Goal: Information Seeking & Learning: Learn about a topic

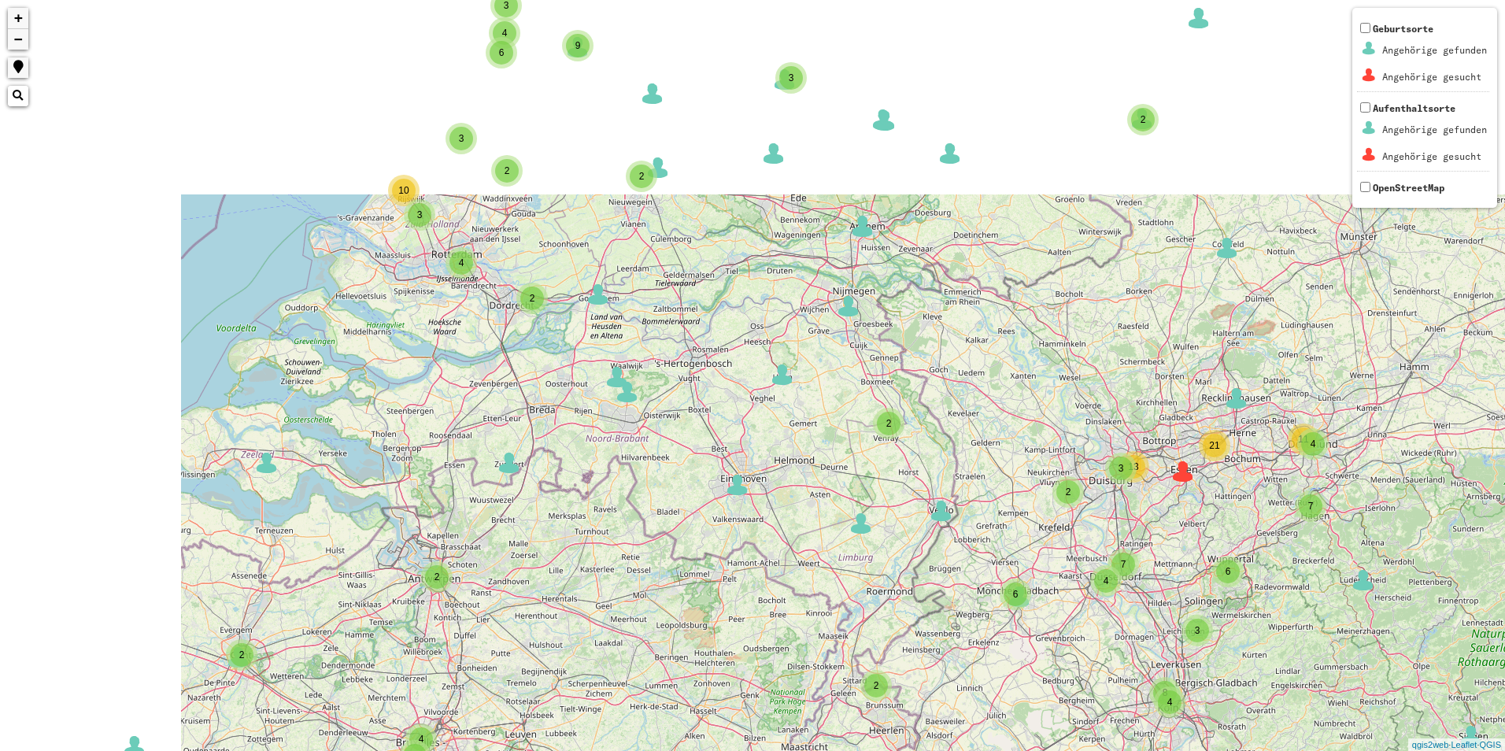
drag, startPoint x: 543, startPoint y: 279, endPoint x: 674, endPoint y: 445, distance: 210.7
click at [745, 475] on div "3 33 5 2 3 3 2 2 2 16 3 2 3 2 4 3 2 3 3 4 4 4 3 2 2 3 4 8 2 2 2 4 4 2 6 3 6 2 2…" at bounding box center [752, 375] width 1505 height 751
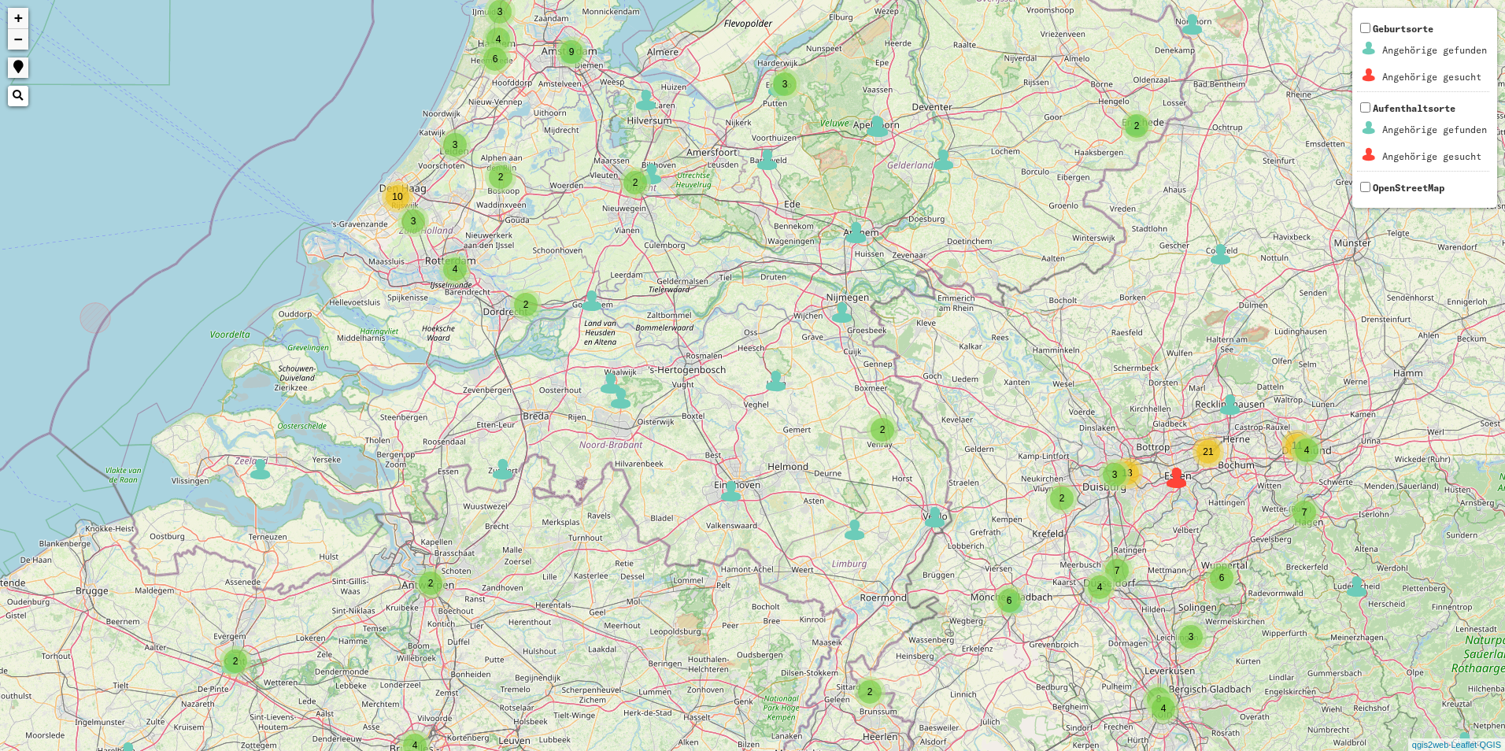
drag, startPoint x: 525, startPoint y: 271, endPoint x: 644, endPoint y: 494, distance: 253.2
click at [644, 494] on div "3 33 5 2 3 2 2 2 16 3 2 4 3 2 3 3 4 4 4 3 2 2 3 4 2 2 2 4 4 2 3 6 3 8 2 3 2 2 3…" at bounding box center [752, 375] width 1505 height 751
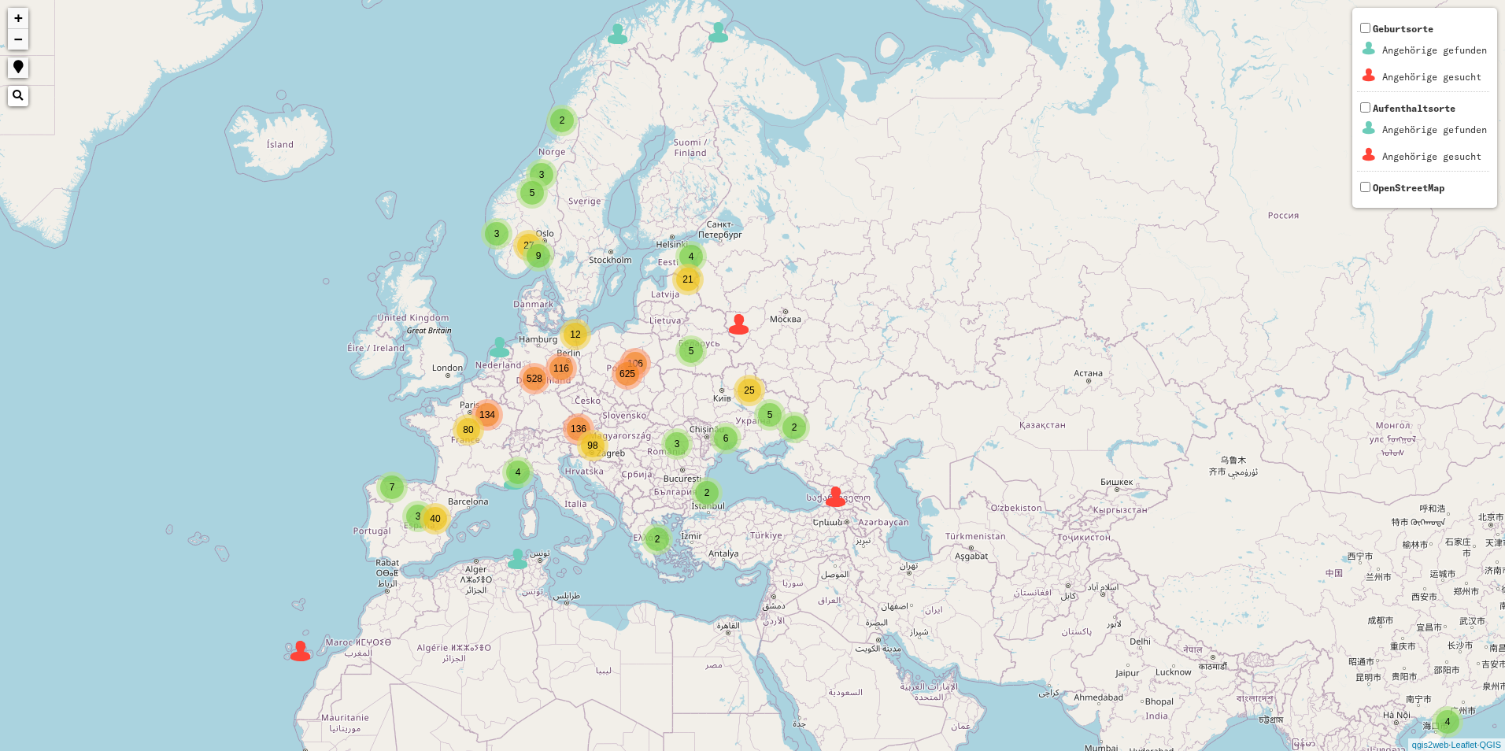
drag, startPoint x: 698, startPoint y: 667, endPoint x: 483, endPoint y: 539, distance: 249.9
click at [483, 539] on div "2 5 3 3 4 3 9 106 116 136 134 4 2 2 5 27 6 5 2 21 25 7 40 3 4 12 80 528 625 98 …" at bounding box center [752, 375] width 1505 height 751
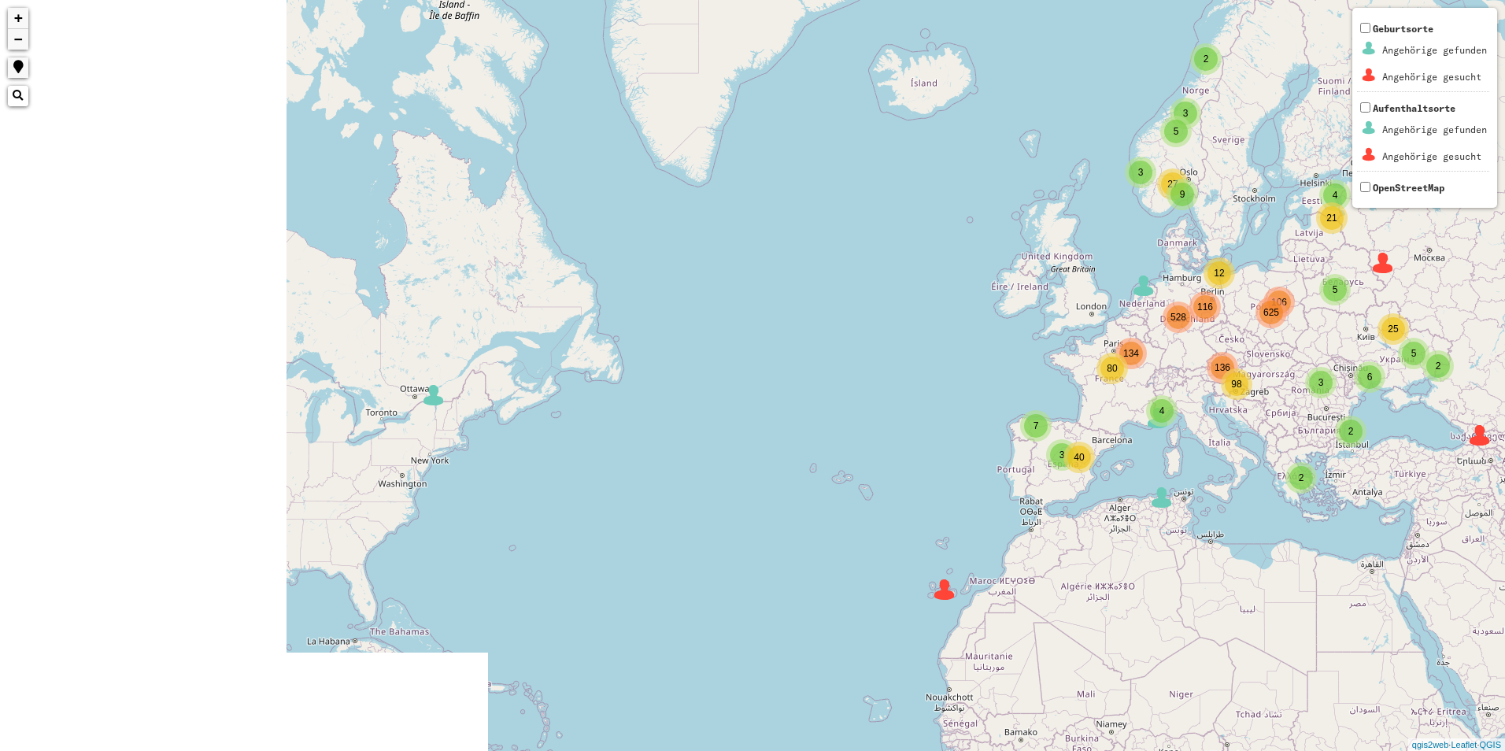
drag, startPoint x: 841, startPoint y: 468, endPoint x: 1167, endPoint y: 460, distance: 326.0
click at [1163, 460] on div "2 5 3 3 4 3 9 106 116 136 134 4 2 2 5 27 6 5 2 21 25 7 40 3 4 12 80 528 625 98 …" at bounding box center [752, 375] width 1505 height 751
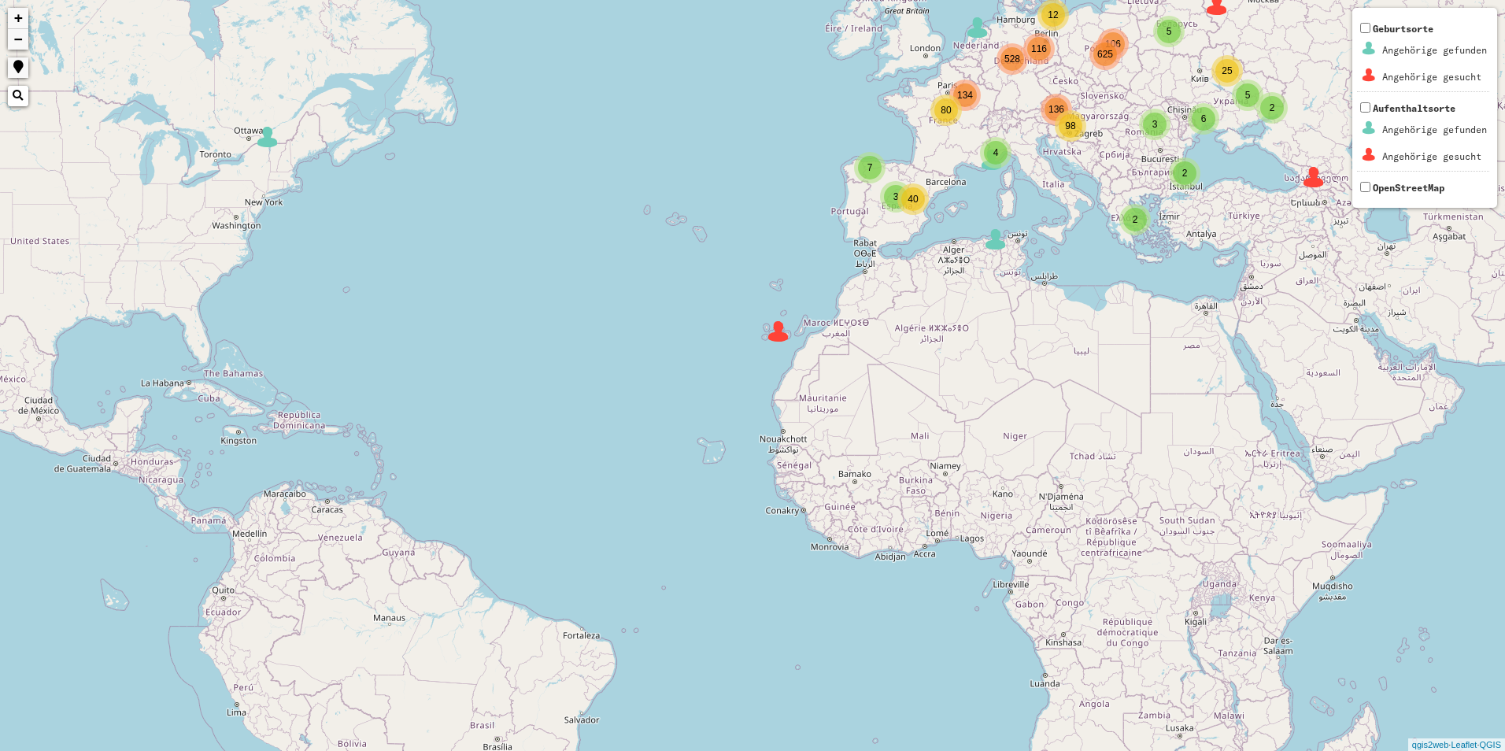
drag, startPoint x: 943, startPoint y: 500, endPoint x: 362, endPoint y: 233, distance: 639.3
click at [362, 233] on div "2 5 3 3 4 3 9 106 116 136 134 4 2 2 5 27 6 5 2 21 25 7 40 3 4 12 80 528 625 98 …" at bounding box center [752, 375] width 1505 height 751
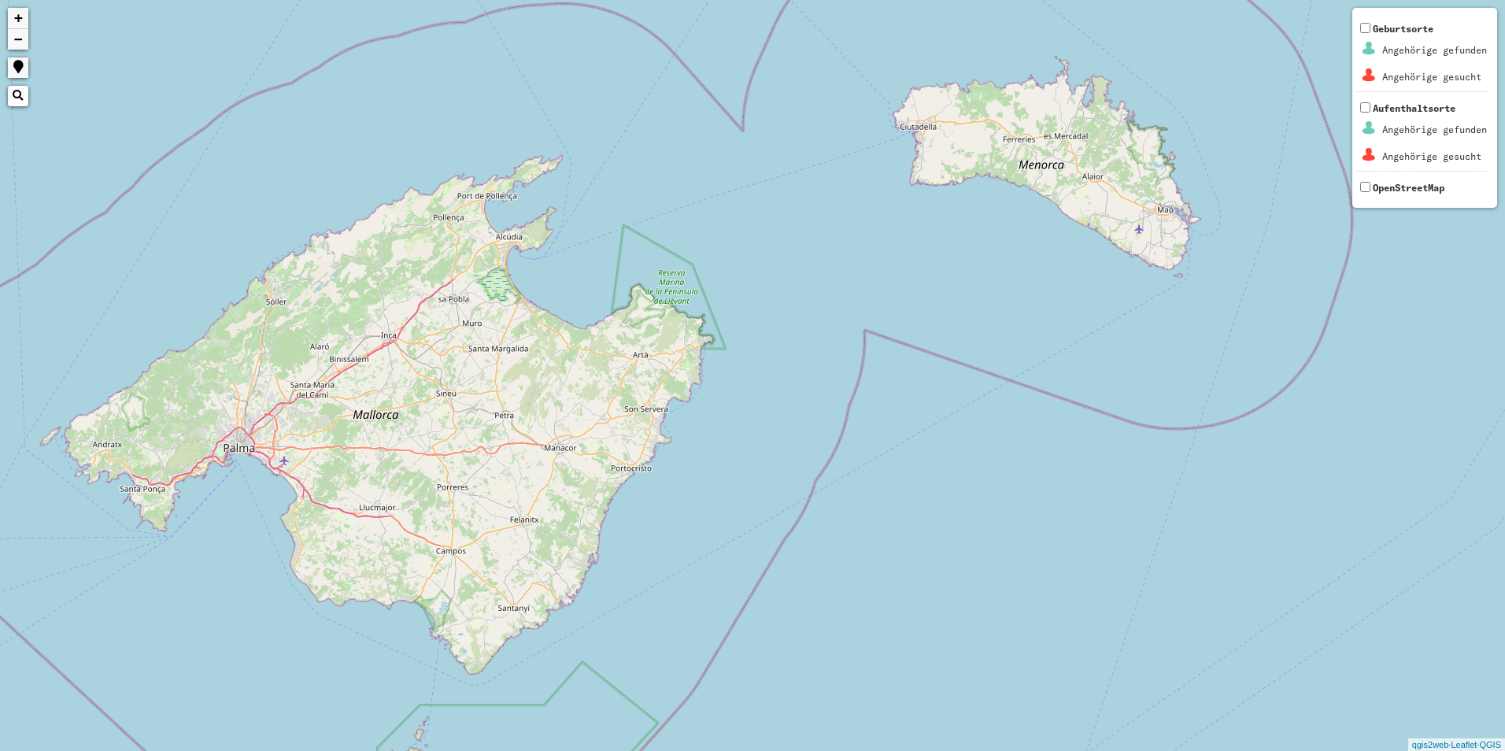
drag, startPoint x: 1008, startPoint y: 186, endPoint x: 874, endPoint y: 543, distance: 381.9
click at [870, 577] on div "+ − Nothing found. Geburtsorte Angehörige gefunden Angehörige gesucht Aufenthal…" at bounding box center [752, 375] width 1505 height 751
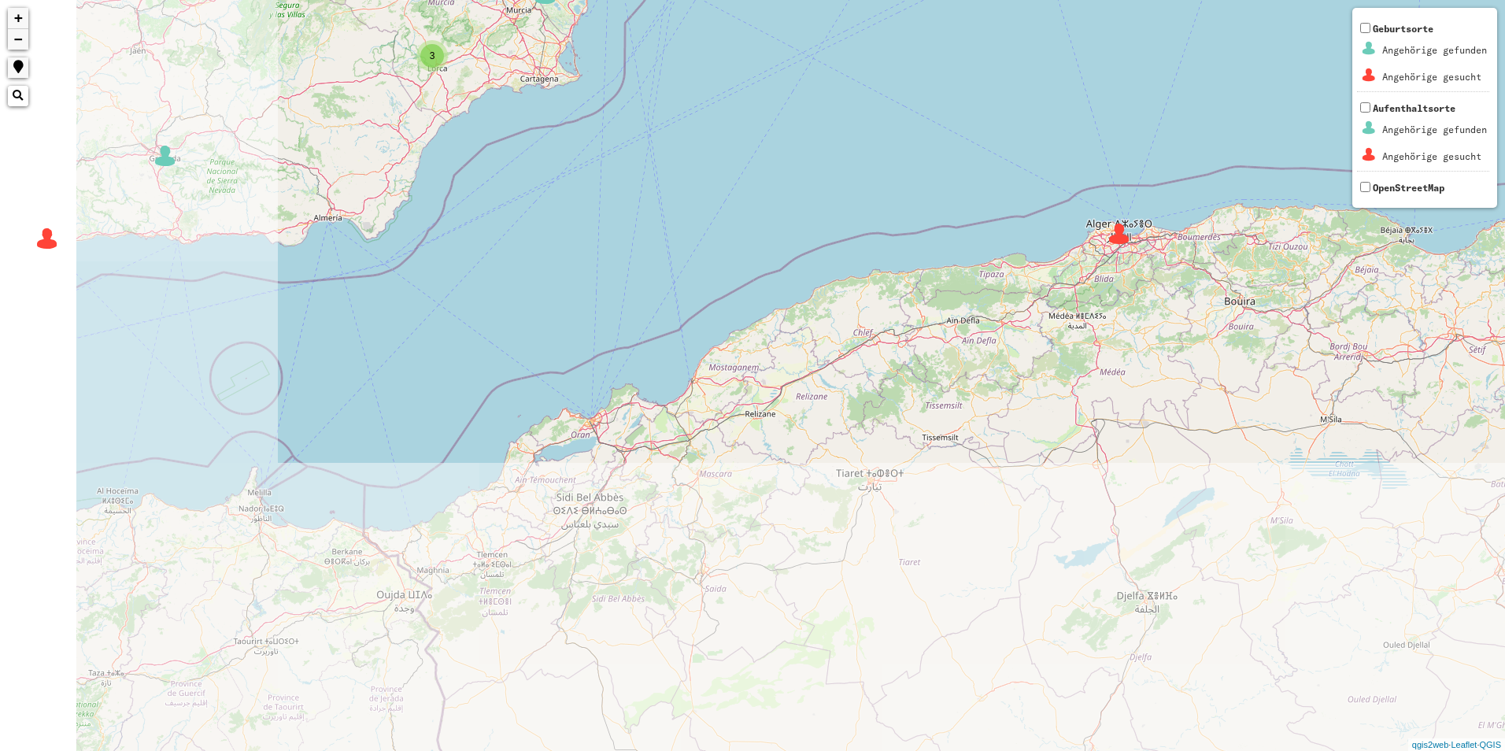
drag, startPoint x: 849, startPoint y: 739, endPoint x: 1189, endPoint y: -58, distance: 866.9
click at [1189, 0] on html "2 6 4 9 7 2 3 5 3 3 2 2 3 3 3 2 3 3 2 2 2 2 2 2 2 3 3 12 10 8 + − Nothing found…" at bounding box center [752, 375] width 1505 height 751
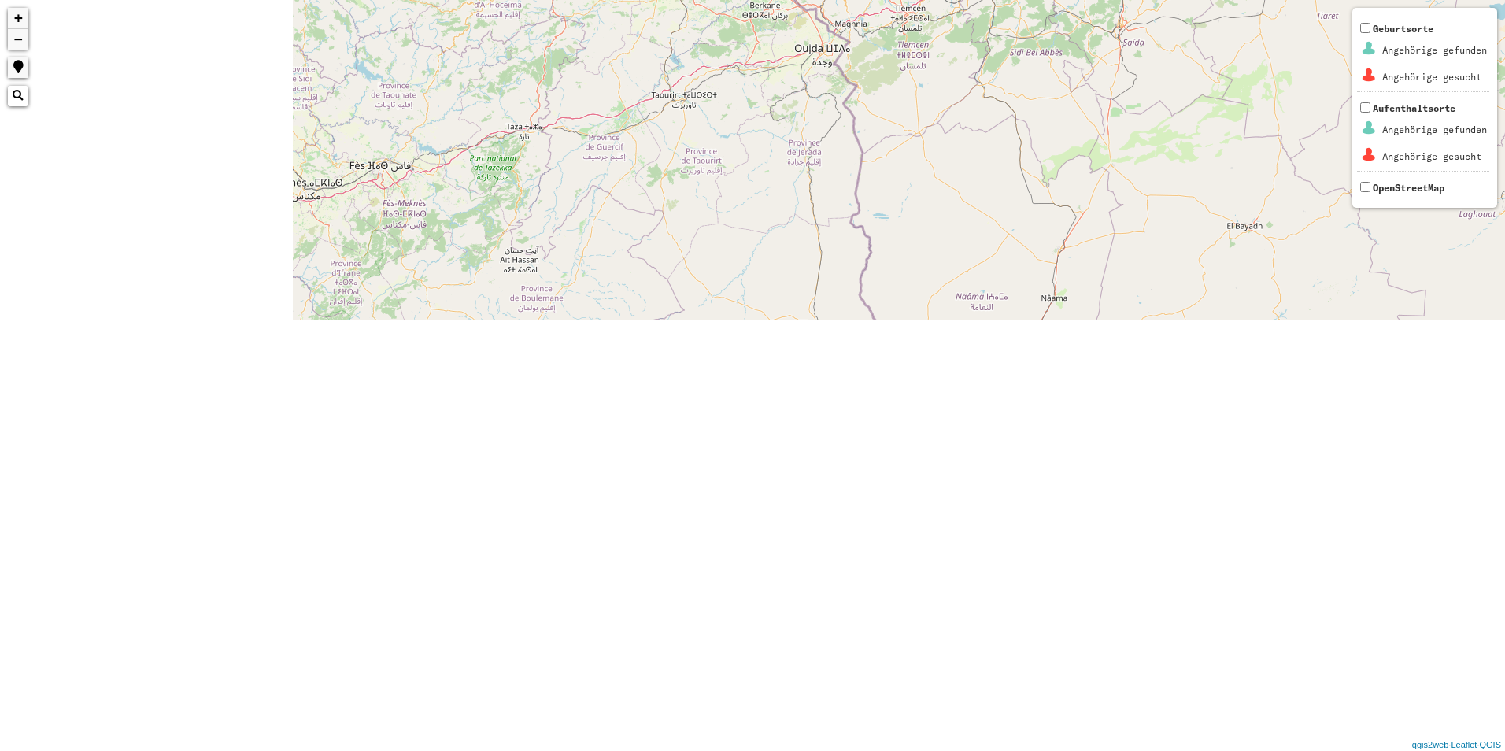
drag, startPoint x: 707, startPoint y: 571, endPoint x: 1149, endPoint y: -29, distance: 746.0
click at [1149, 0] on html "2 3 3 3 3 2 2 + − Nothing found. Geburtsorte Angehörige gefunden Angehörige ges…" at bounding box center [752, 375] width 1505 height 751
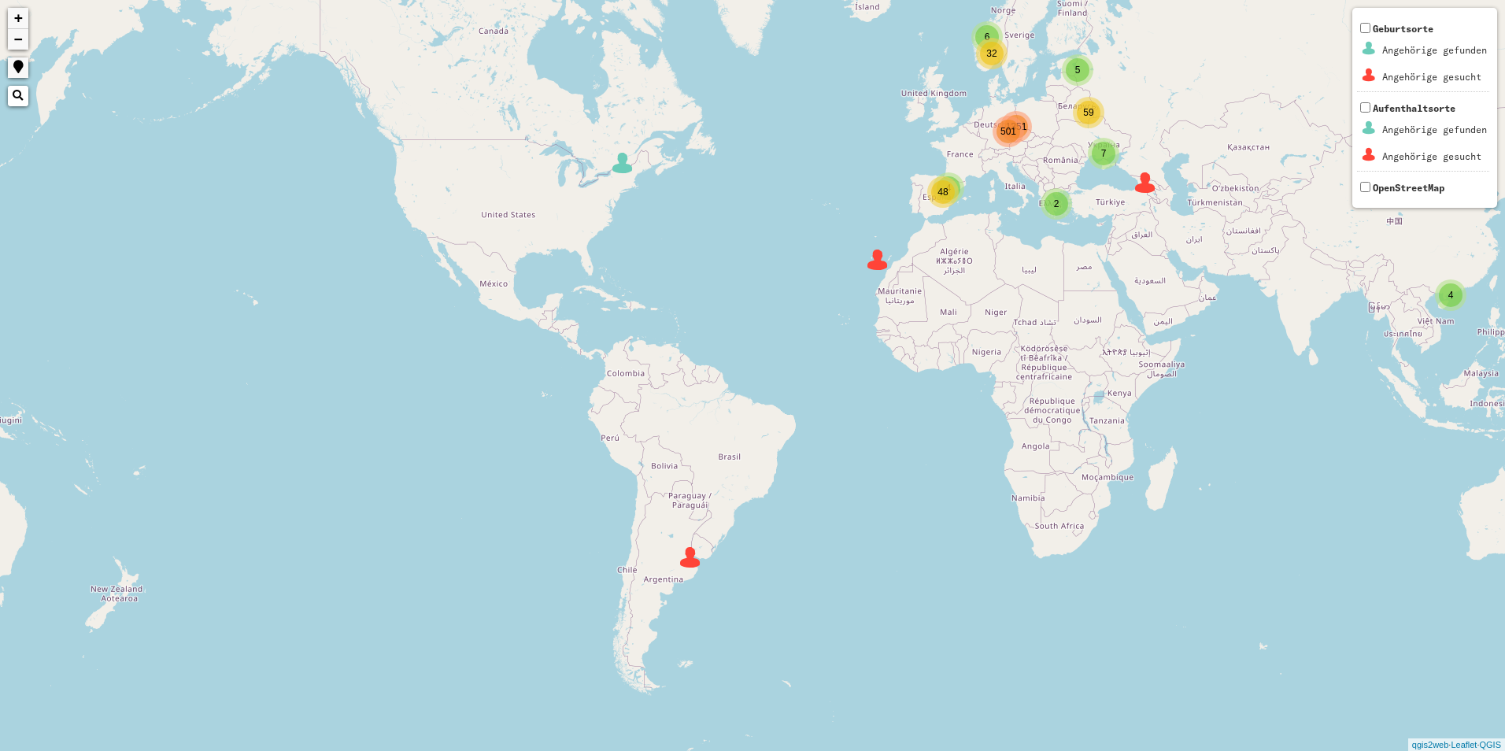
drag, startPoint x: 955, startPoint y: 283, endPoint x: 911, endPoint y: 344, distance: 74.9
click at [911, 344] on div "2 7 6 5 4 501 4 3 2 32 59 48 1351 + − Nothing found. Geburtsorte Angehörige gef…" at bounding box center [752, 375] width 1505 height 751
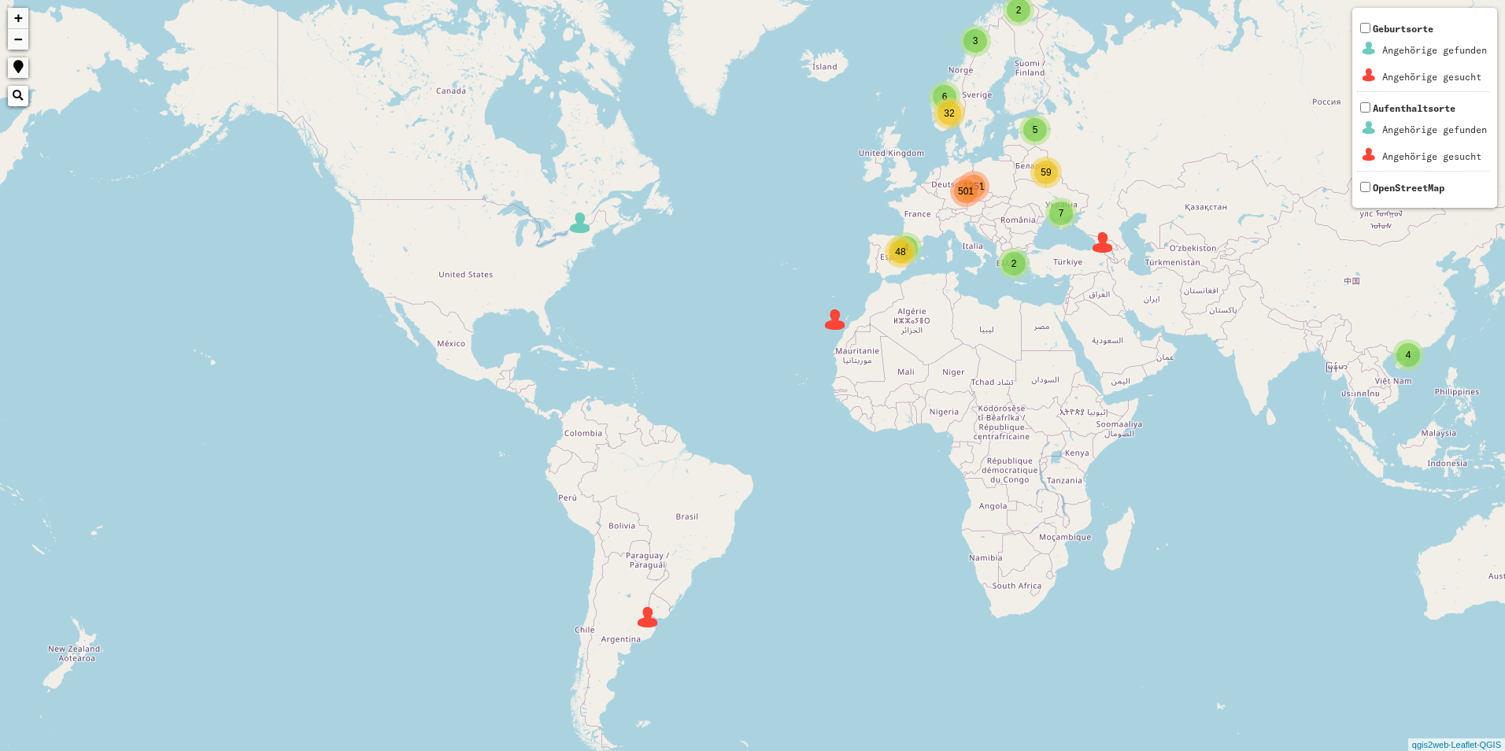
click at [649, 616] on img at bounding box center [648, 617] width 24 height 24
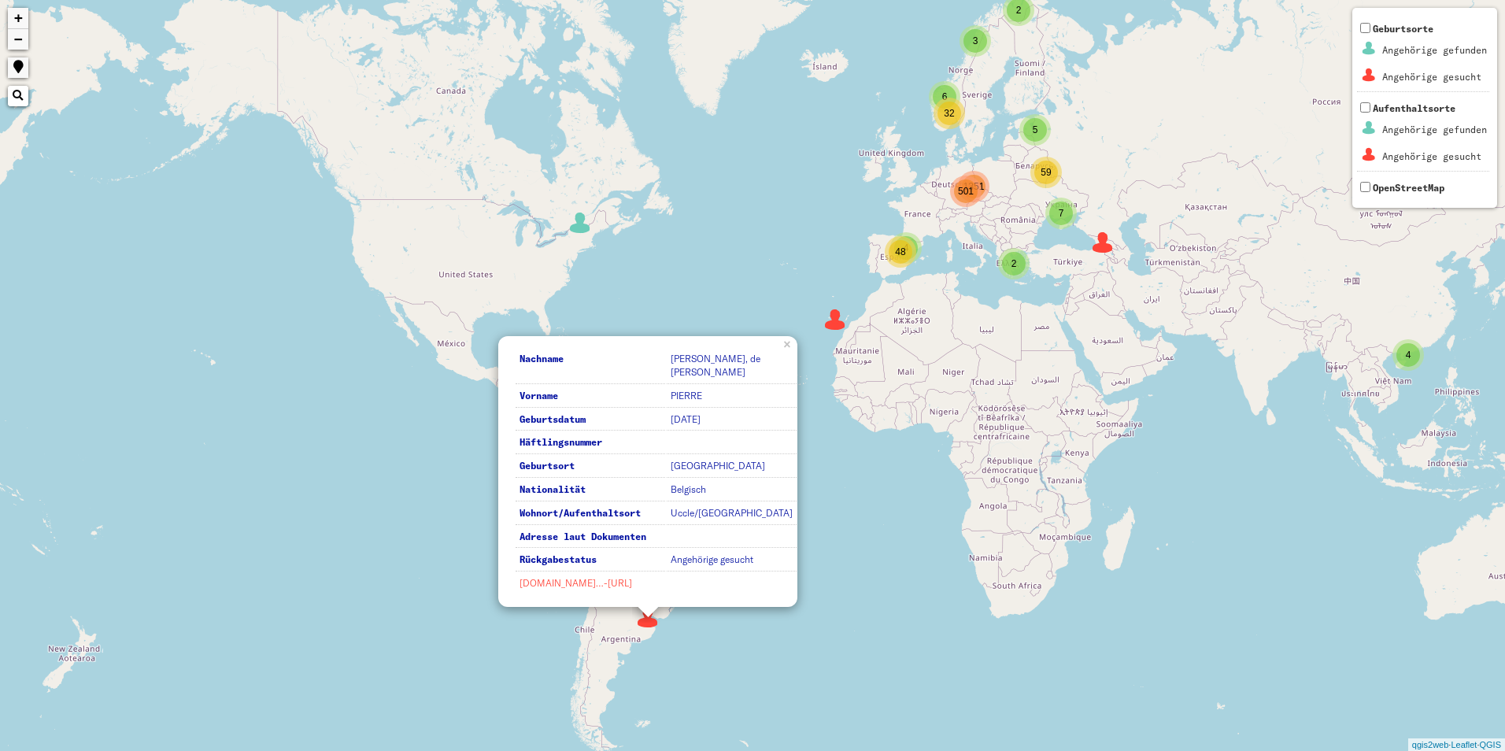
click at [581, 581] on link "[DOMAIN_NAME]…-[URL]" at bounding box center [576, 583] width 113 height 12
click at [845, 595] on div "2 7 6 5 4 501 4 3 2 32 59 48 1351 Nachname [PERSON_NAME], de [PERSON_NAME] Vorn…" at bounding box center [752, 375] width 1505 height 751
click at [833, 315] on img at bounding box center [836, 320] width 24 height 24
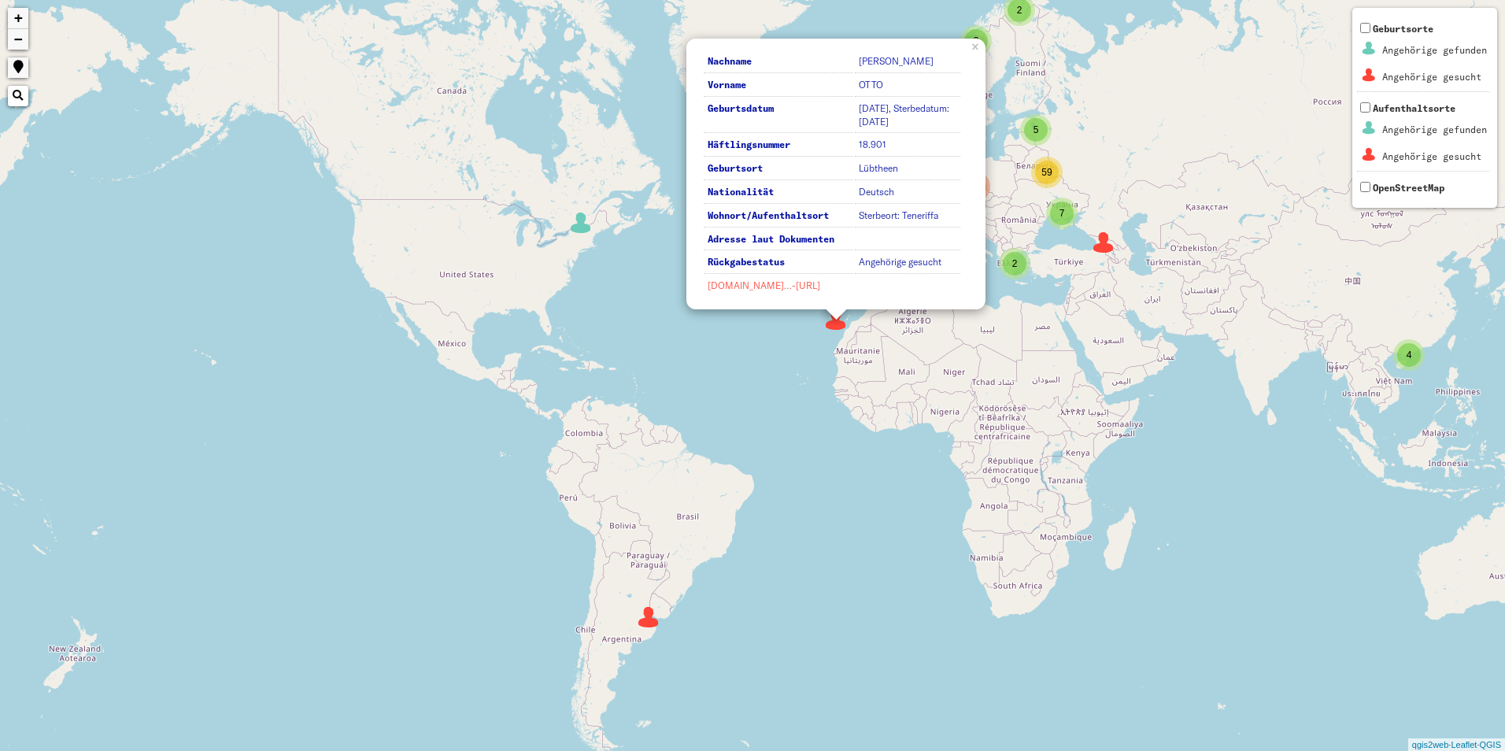
click at [789, 285] on link "[DOMAIN_NAME]…-[URL]" at bounding box center [764, 285] width 113 height 12
drag, startPoint x: 781, startPoint y: 399, endPoint x: 501, endPoint y: 278, distance: 305.3
click at [753, 375] on div "2 7 6 5 4 501 4 3 2 32 59 48 1351 Nachname [PERSON_NAME] [PERSON_NAME] Geburtsd…" at bounding box center [752, 375] width 1505 height 751
click at [575, 225] on img at bounding box center [581, 223] width 24 height 24
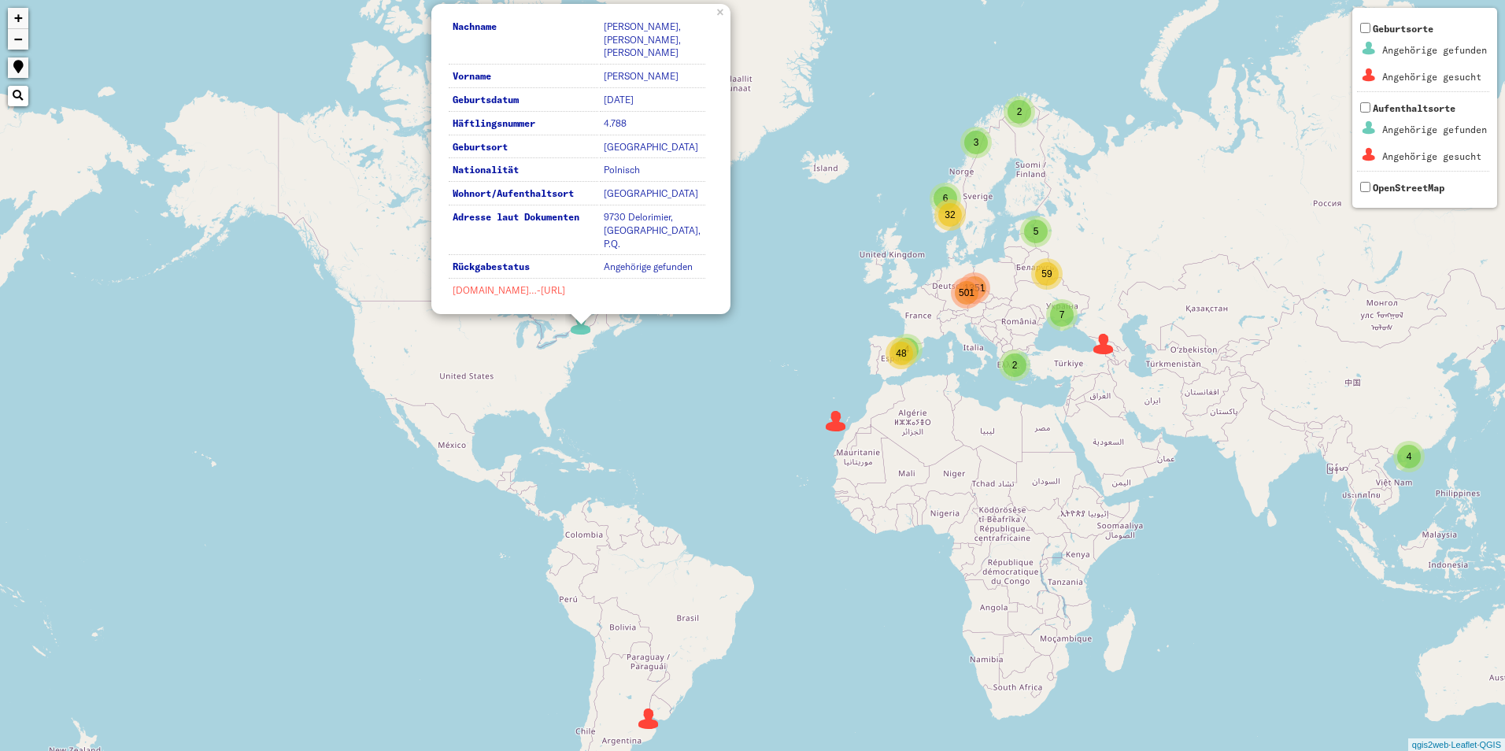
click at [522, 295] on link "[DOMAIN_NAME]…-[URL]" at bounding box center [509, 290] width 113 height 12
drag, startPoint x: 766, startPoint y: 553, endPoint x: 767, endPoint y: 521, distance: 31.5
click at [767, 531] on div "2 7 6 5 4 501 4 3 2 32 59 48 1351 Nachname [PERSON_NAME], [PERSON_NAME], [PERSO…" at bounding box center [752, 375] width 1505 height 751
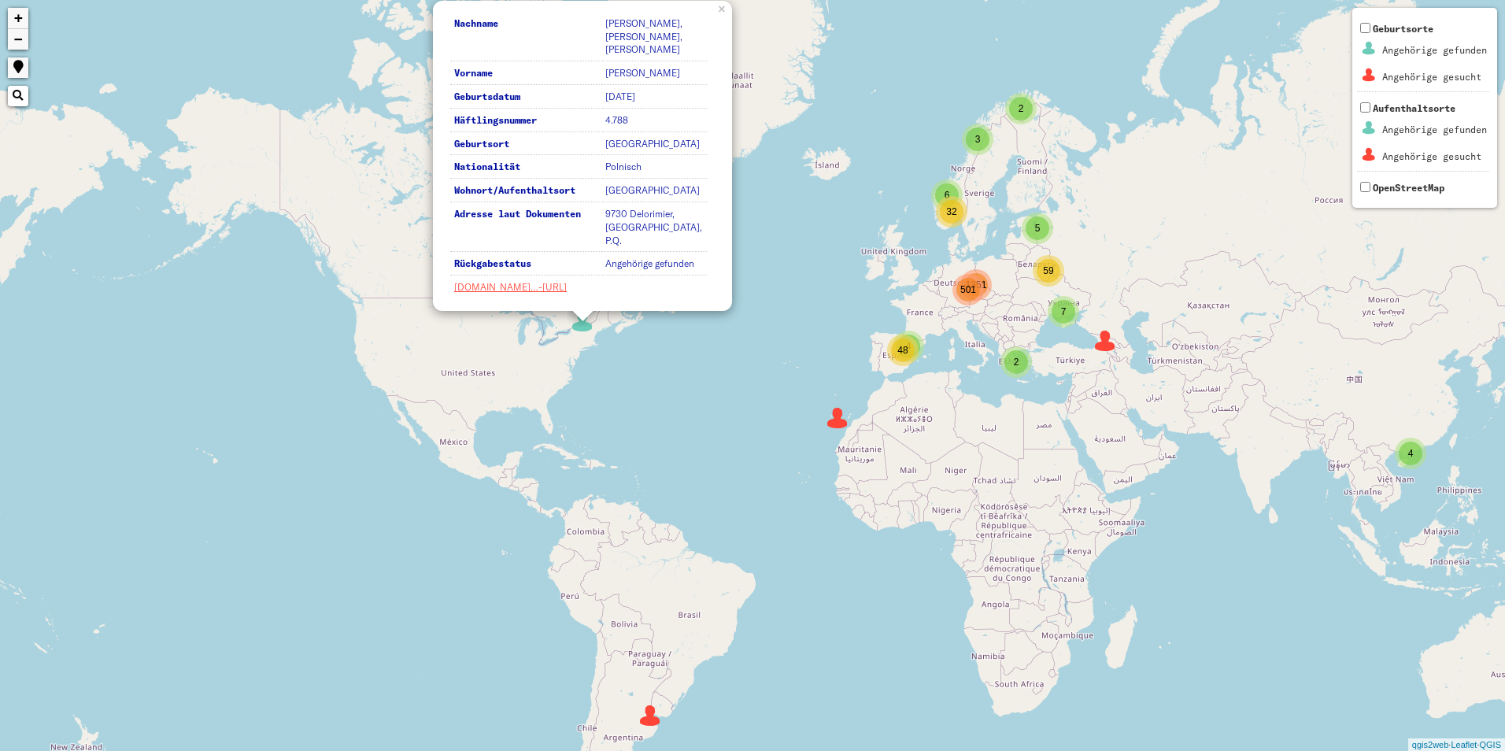
click at [834, 489] on div "2 7 6 5 4 501 4 3 2 32 59 48 1351 Nachname [PERSON_NAME], [PERSON_NAME], [PERSO…" at bounding box center [752, 375] width 1505 height 751
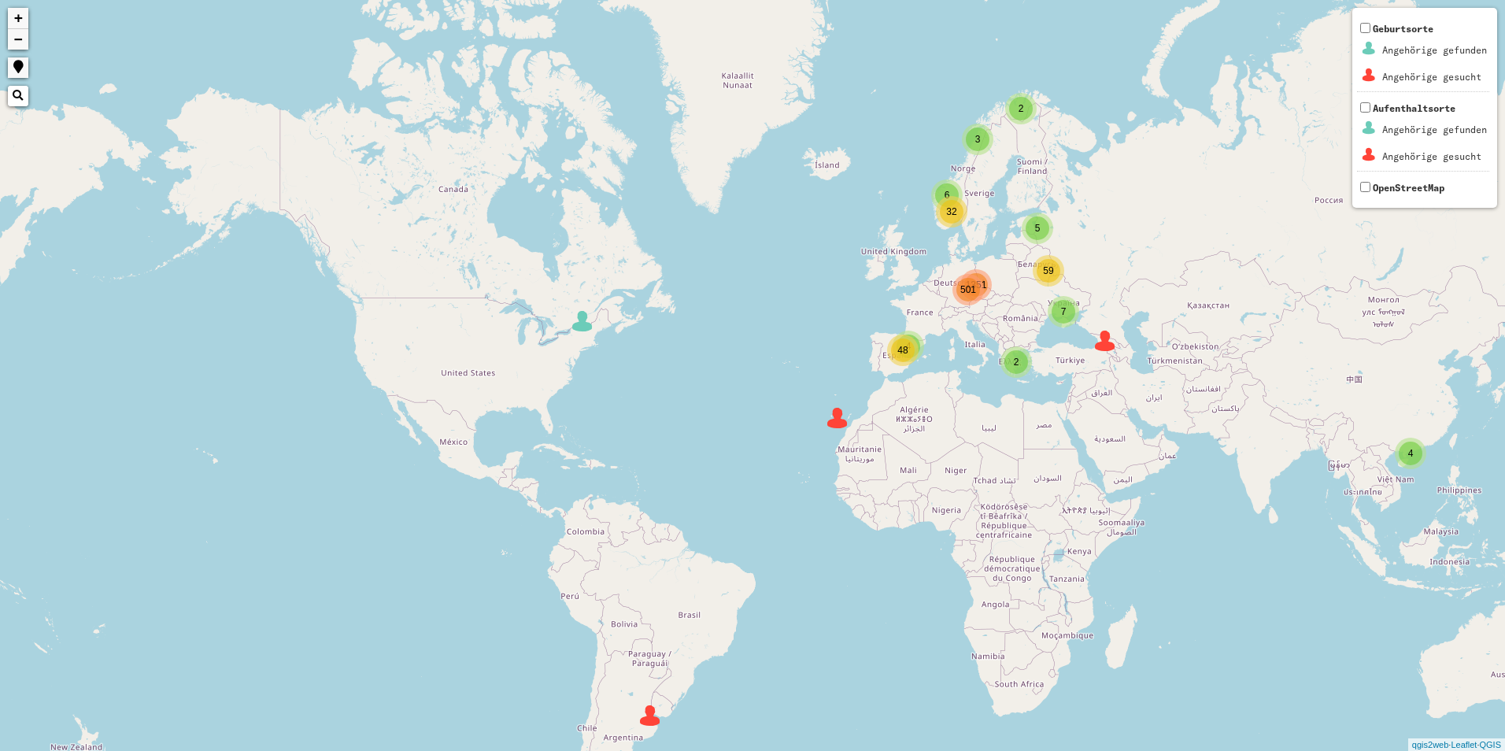
click at [578, 330] on img at bounding box center [583, 321] width 24 height 24
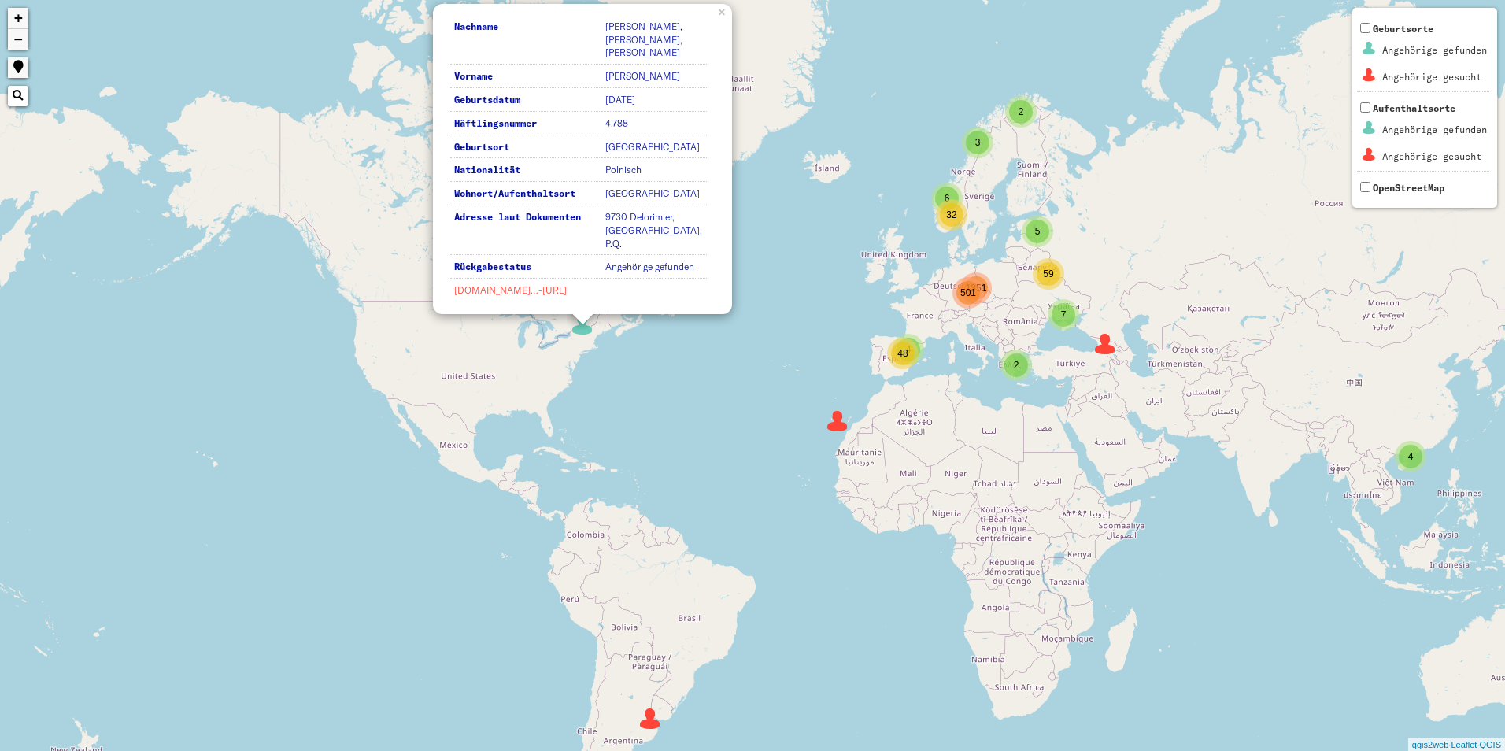
click at [499, 293] on link "[DOMAIN_NAME]…-[URL]" at bounding box center [510, 290] width 113 height 12
click at [773, 390] on div "2 7 6 5 4 501 4 3 2 32 59 48 1351 Nachname [PERSON_NAME], [PERSON_NAME], [PERSO…" at bounding box center [752, 375] width 1505 height 751
click at [778, 393] on div "2 7 6 5 4 501 4 3 2 32 59 48 1351 Nachname [PERSON_NAME], [PERSON_NAME], [PERSO…" at bounding box center [752, 375] width 1505 height 751
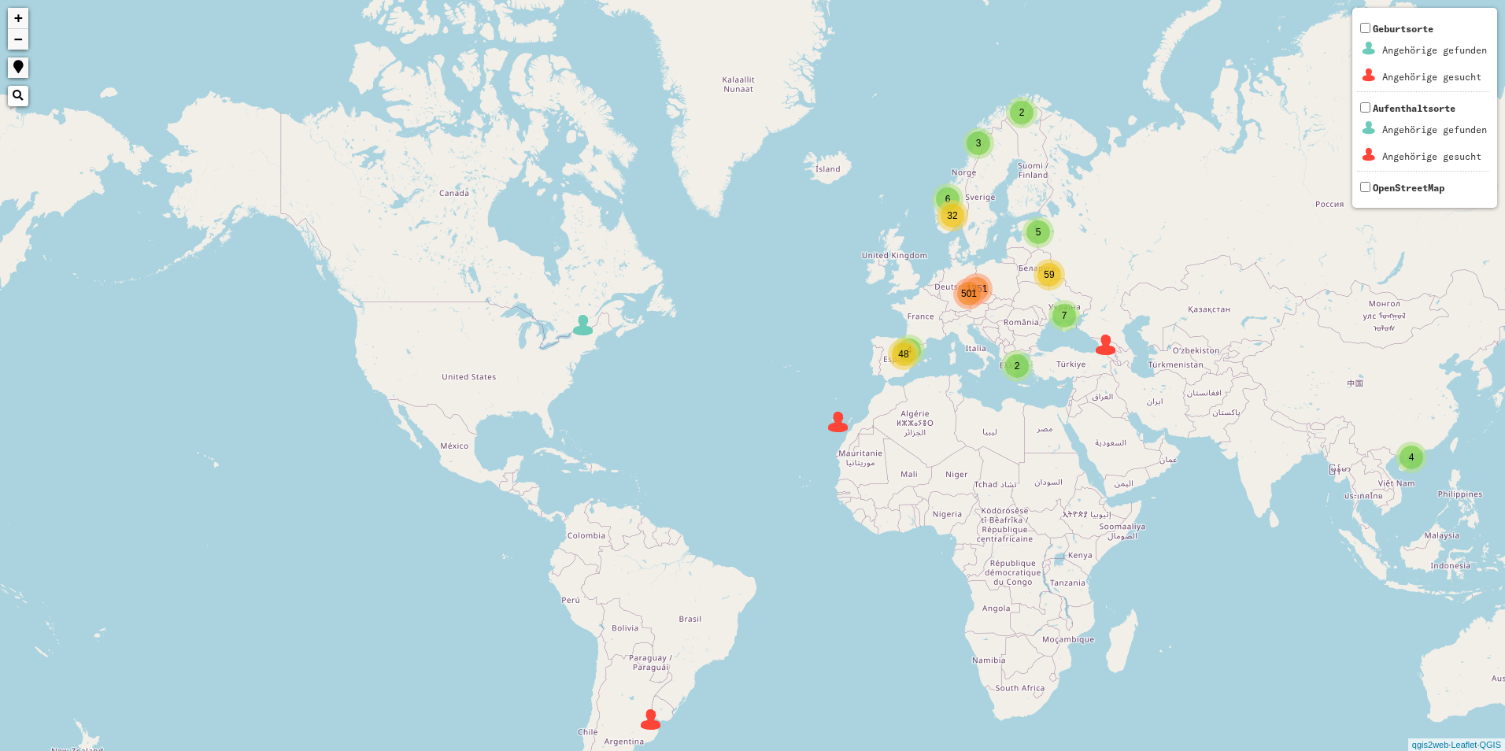
drag, startPoint x: 778, startPoint y: 393, endPoint x: 663, endPoint y: 322, distance: 135.0
click at [663, 322] on div "2 7 6 5 4 501 4 3 2 32 59 48 1351 + − Nothing found. Geburtsorte Angehörige gef…" at bounding box center [752, 375] width 1505 height 751
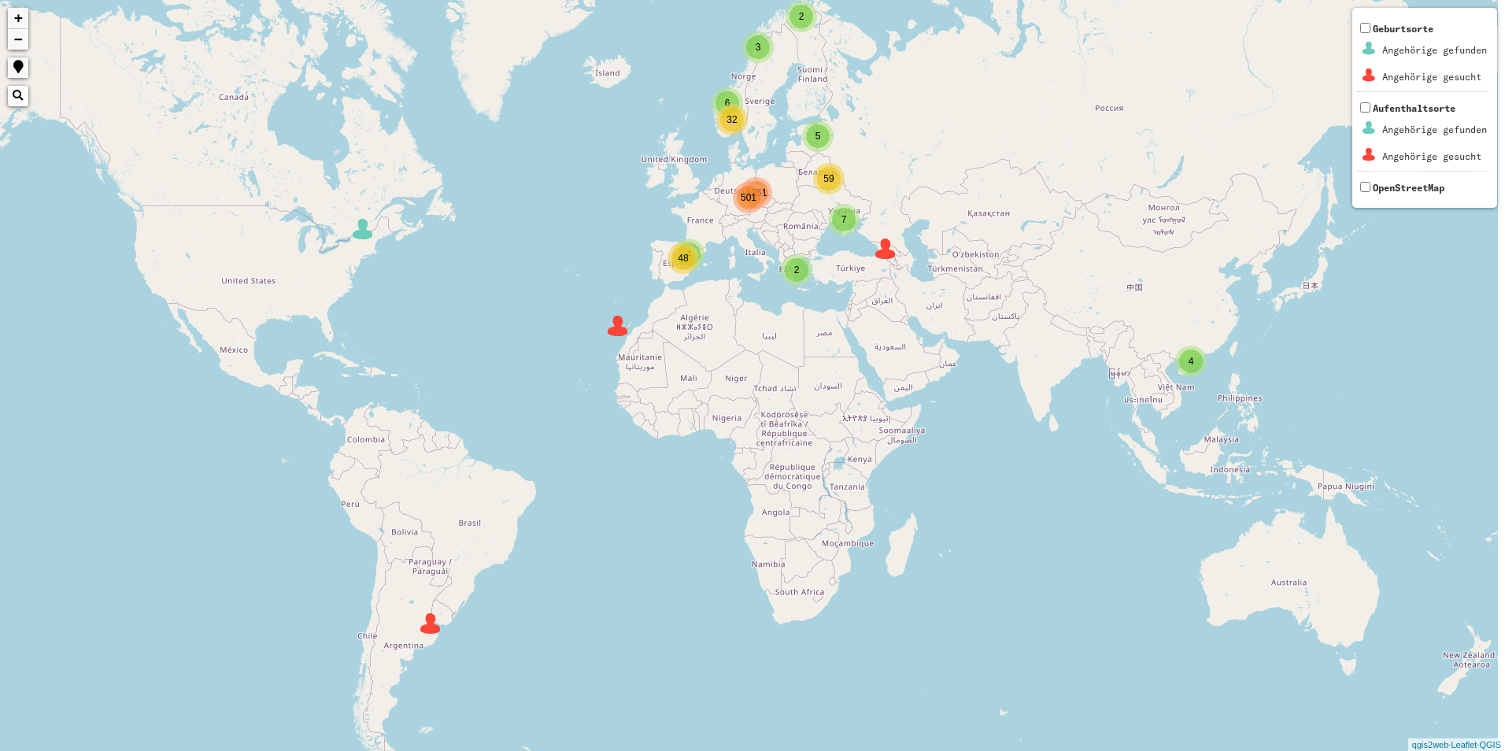
drag, startPoint x: 1022, startPoint y: 492, endPoint x: 850, endPoint y: 476, distance: 172.3
click at [850, 476] on div "2 7 6 5 4 501 4 3 2 32 59 48 1351 + − Nothing found. Geburtsorte Angehörige gef…" at bounding box center [752, 375] width 1505 height 751
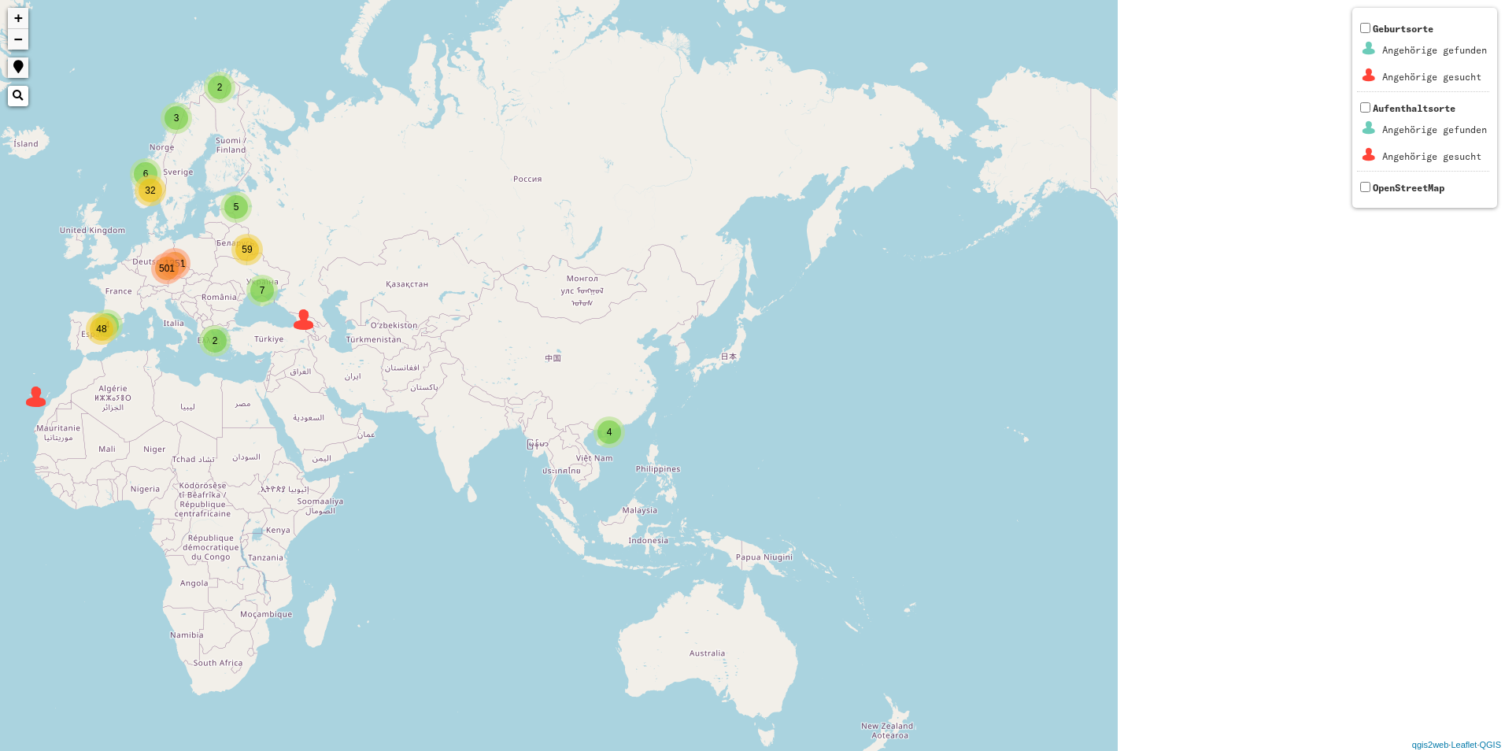
drag, startPoint x: 1309, startPoint y: 435, endPoint x: 804, endPoint y: 505, distance: 509.4
click at [804, 505] on div "2 7 6 5 4 501 4 3 2 32 59 48 1351 + − Nothing found. Geburtsorte Angehörige gef…" at bounding box center [752, 375] width 1505 height 751
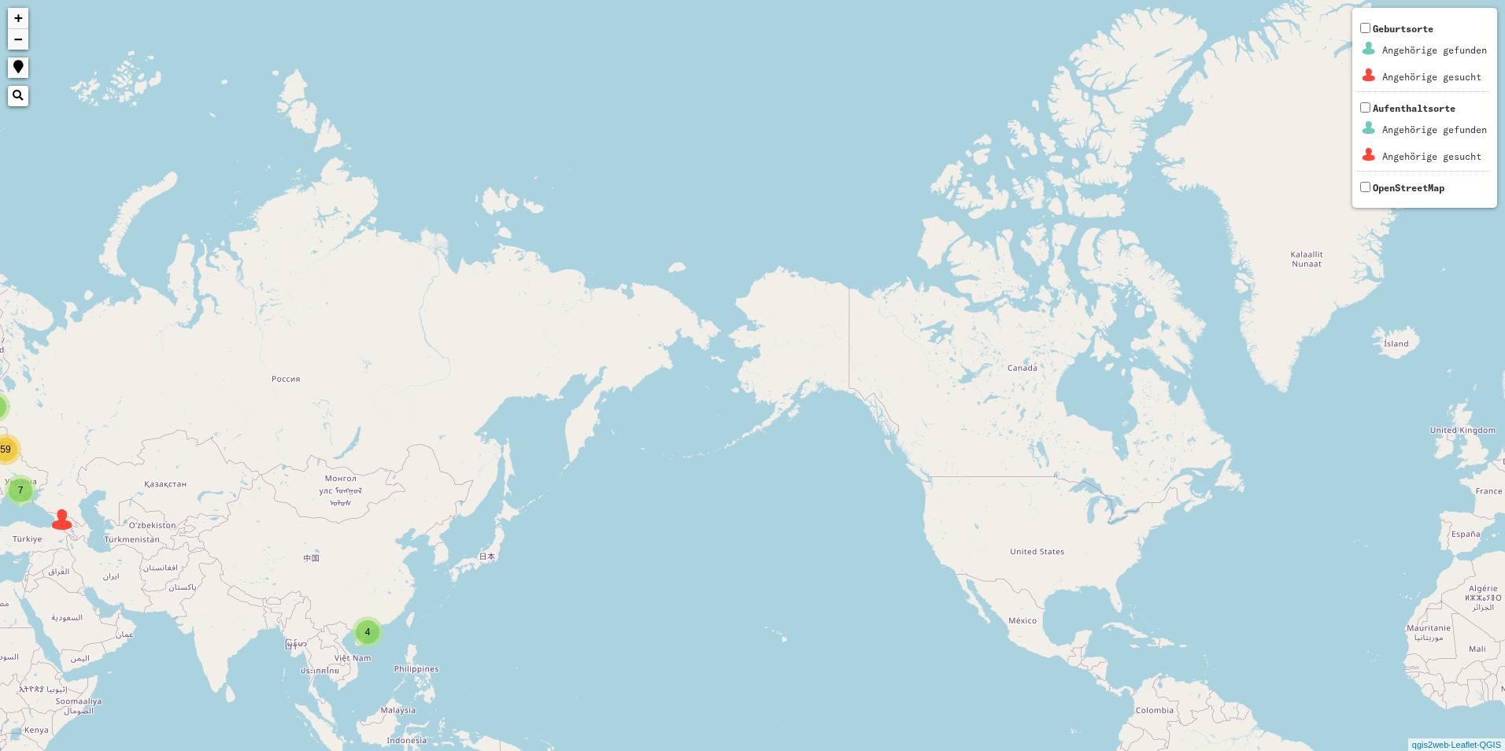
drag, startPoint x: 1060, startPoint y: 458, endPoint x: 827, endPoint y: 672, distance: 315.9
click at [827, 672] on div "2 7 6 5 4 501 4 3 2 32 59 48 1351 + − Nothing found. Geburtsorte Angehörige gef…" at bounding box center [752, 375] width 1505 height 751
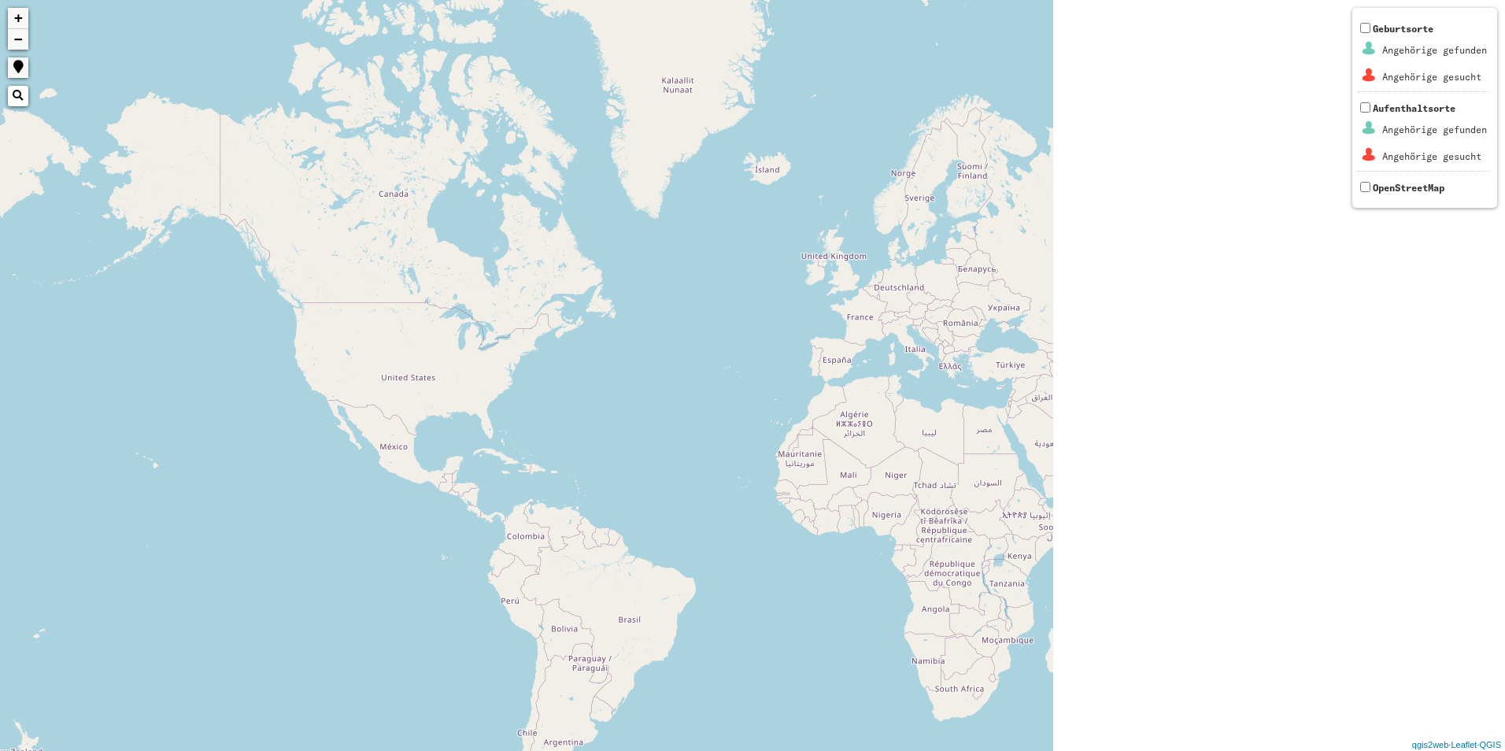
drag, startPoint x: 305, startPoint y: 435, endPoint x: 187, endPoint y: 420, distance: 118.2
click at [187, 420] on div "2 7 6 5 4 501 4 3 2 32 59 48 1351 + − Nothing found. Geburtsorte Angehörige gef…" at bounding box center [752, 375] width 1505 height 751
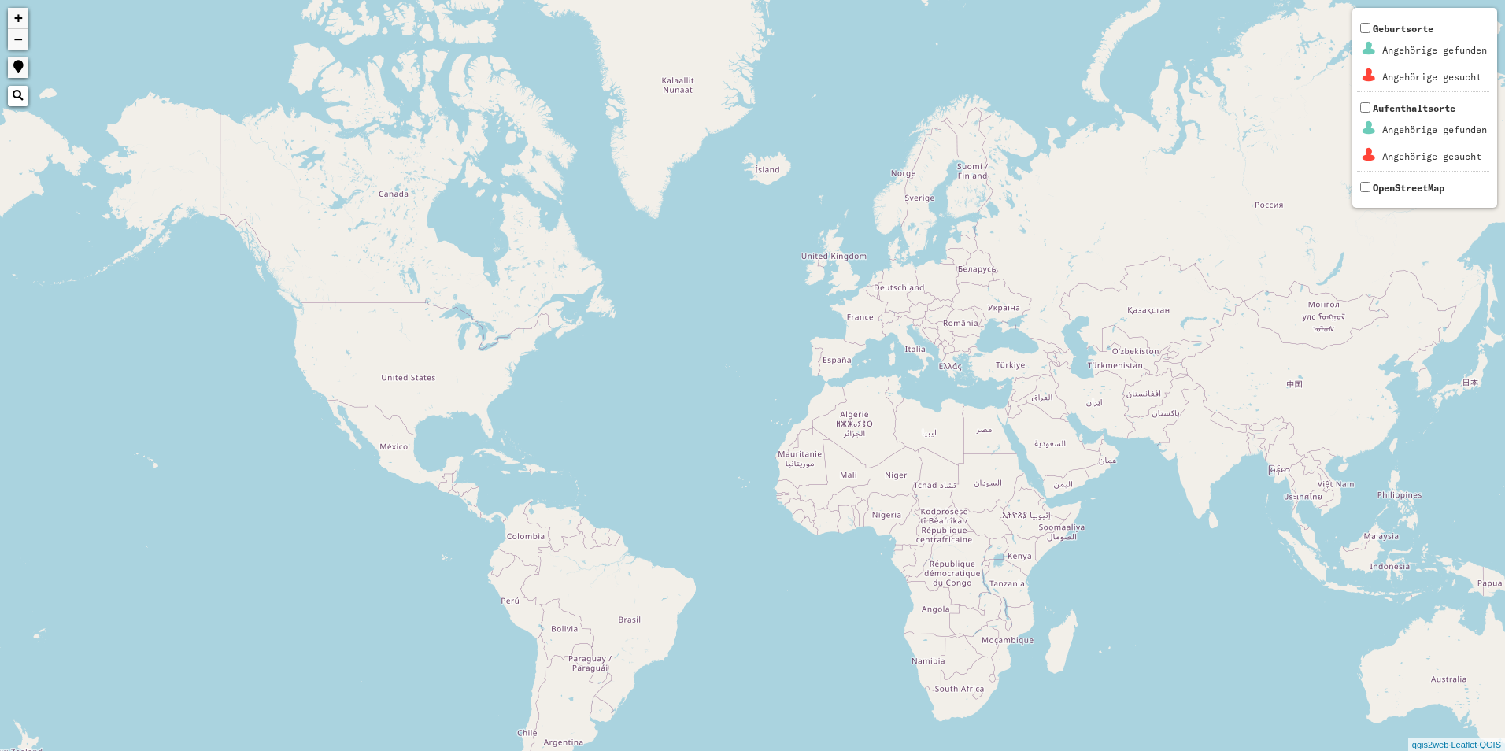
drag, startPoint x: 704, startPoint y: 424, endPoint x: 1500, endPoint y: 473, distance: 798.1
click at [1481, 476] on div "2 7 6 5 4 501 4 3 2 32 59 48 1351 + − Nothing found. Geburtsorte Angehörige gef…" at bounding box center [752, 375] width 1505 height 751
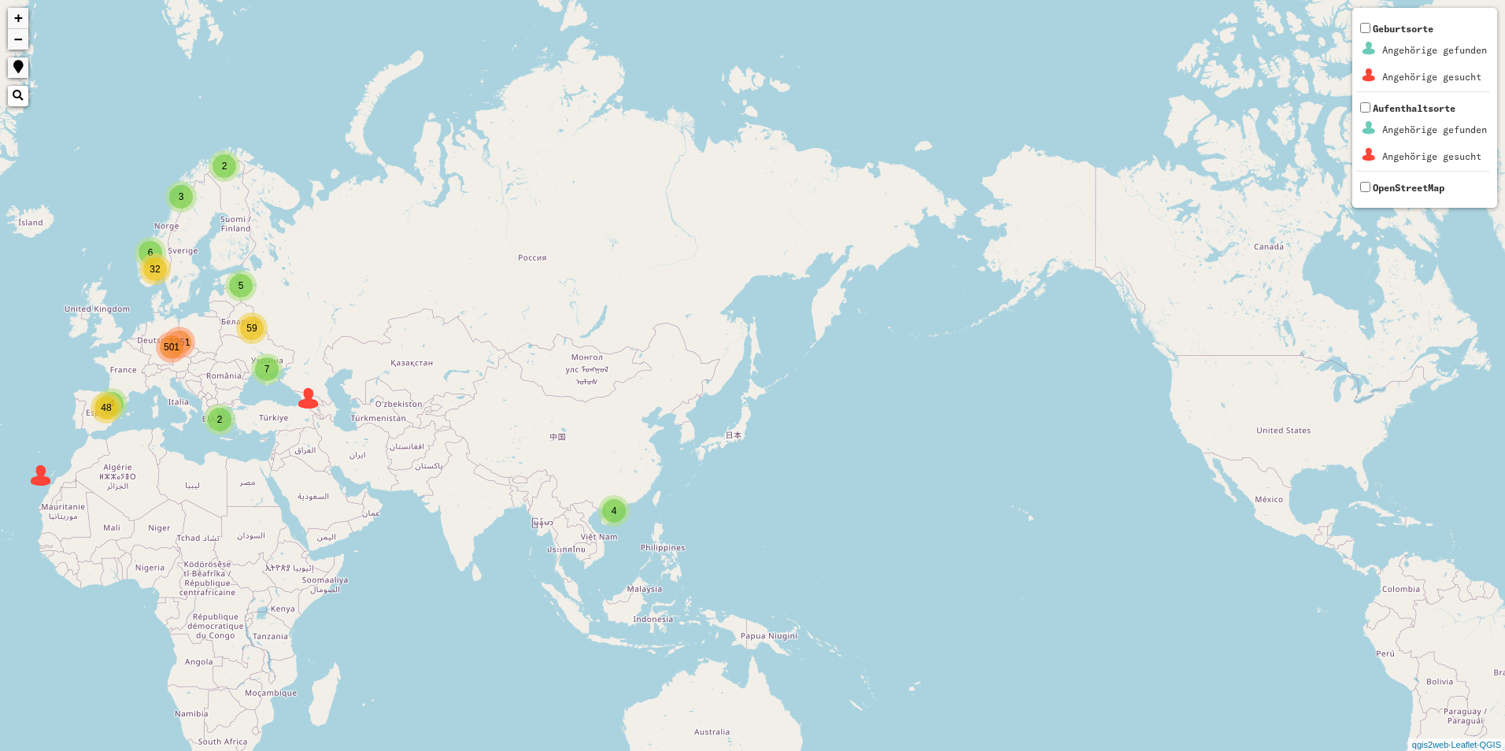
drag, startPoint x: 793, startPoint y: 490, endPoint x: 1375, endPoint y: 571, distance: 588.0
click at [1375, 571] on div "2 7 6 5 4 501 4 3 2 32 59 48 1351 + − Nothing found. Geburtsorte Angehörige gef…" at bounding box center [752, 375] width 1505 height 751
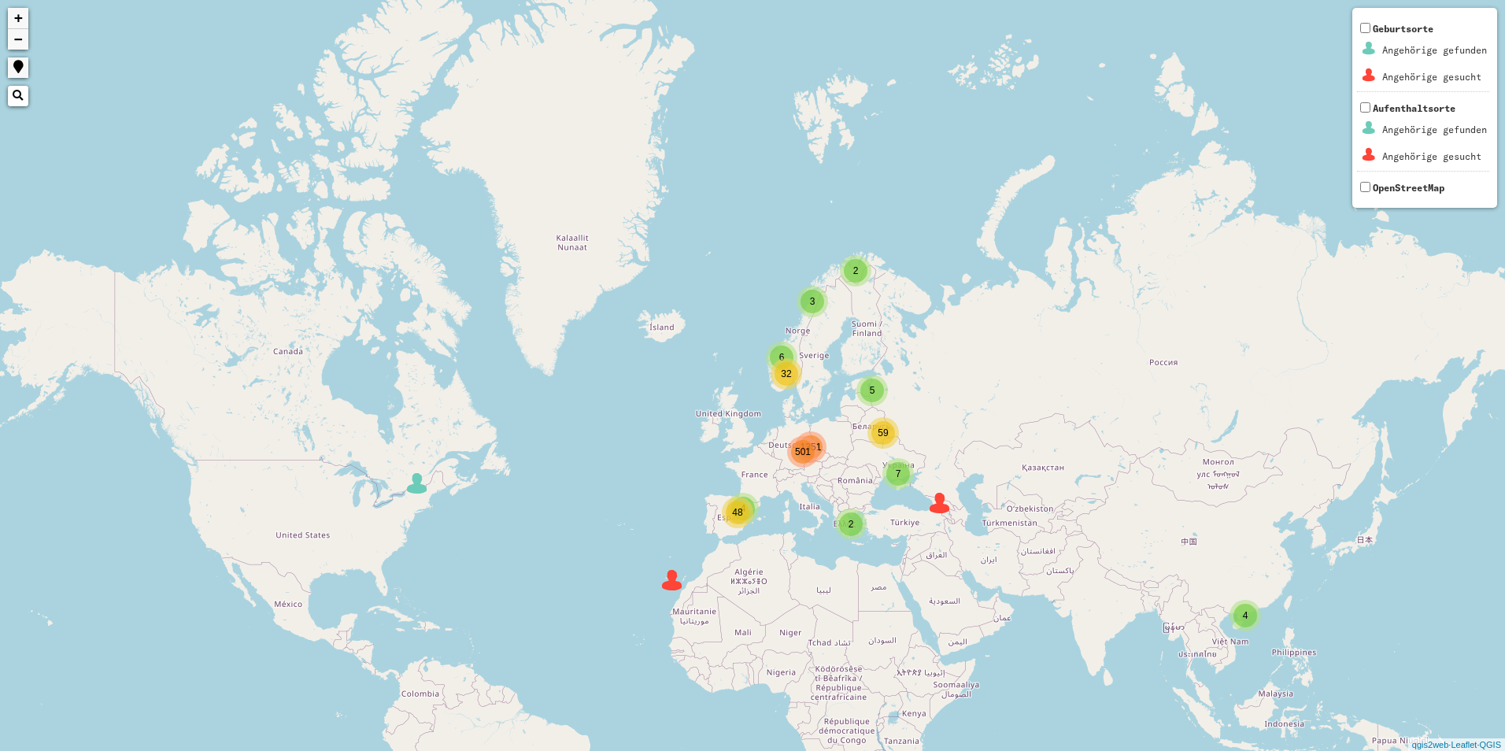
drag, startPoint x: 934, startPoint y: 507, endPoint x: 987, endPoint y: 534, distance: 59.8
click at [986, 535] on div "2 7 6 5 4 501 4 3 2 32 59 48 1351 + − Nothing found. Geburtsorte Angehörige gef…" at bounding box center [752, 375] width 1505 height 751
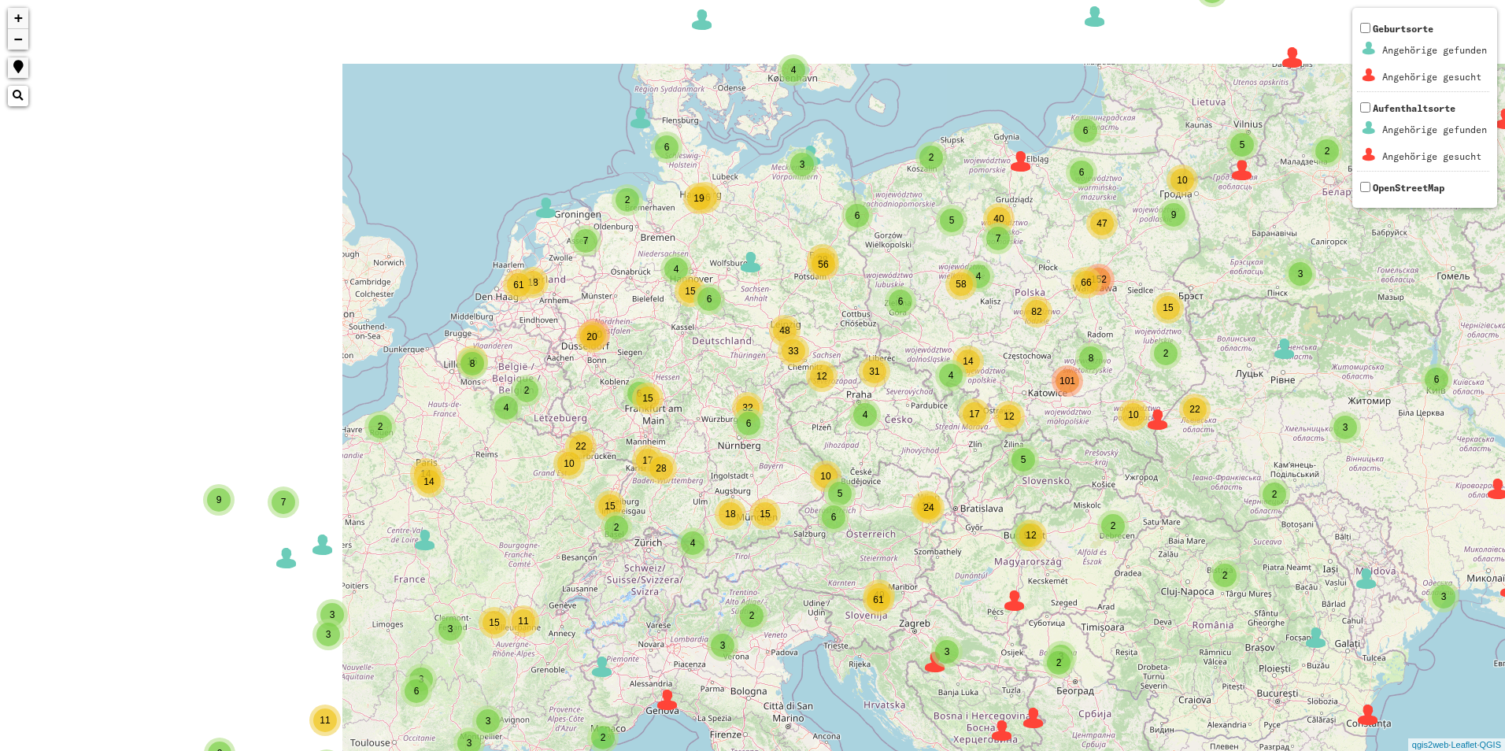
drag, startPoint x: 246, startPoint y: 142, endPoint x: 853, endPoint y: 458, distance: 684.1
click at [853, 458] on div "2 2 3 2 3 5 2 2 7 6 8 4 9 66 4 6 4 6 38 33 4 19 2 4 5 17 15 2 19 12 9 49 18 6 6…" at bounding box center [752, 375] width 1505 height 751
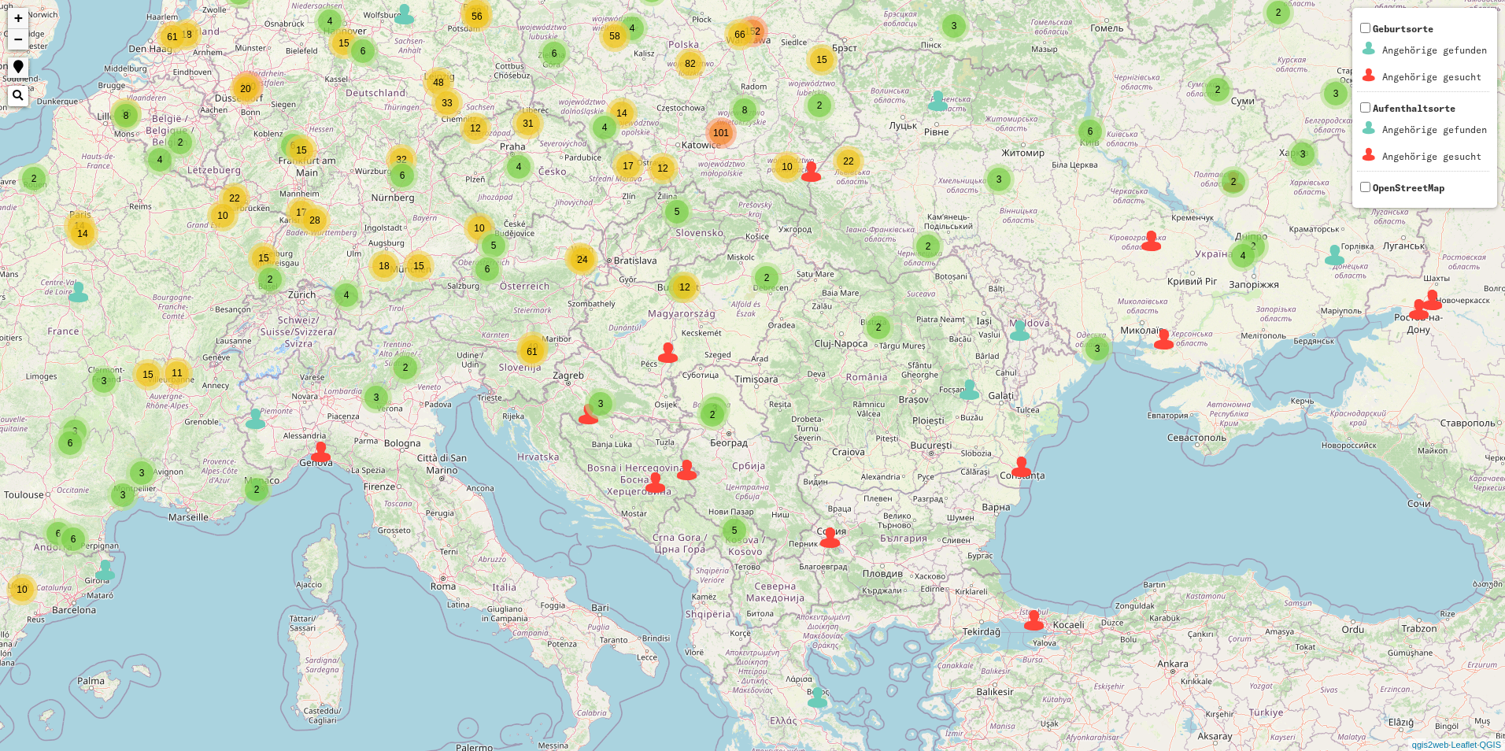
drag, startPoint x: 1174, startPoint y: 489, endPoint x: 825, endPoint y: 240, distance: 429.0
click at [825, 240] on div "2 2 3 2 3 5 2 2 7 6 8 4 9 66 4 6 4 6 38 33 4 19 2 4 5 17 15 2 19 12 9 49 18 6 6…" at bounding box center [752, 375] width 1505 height 751
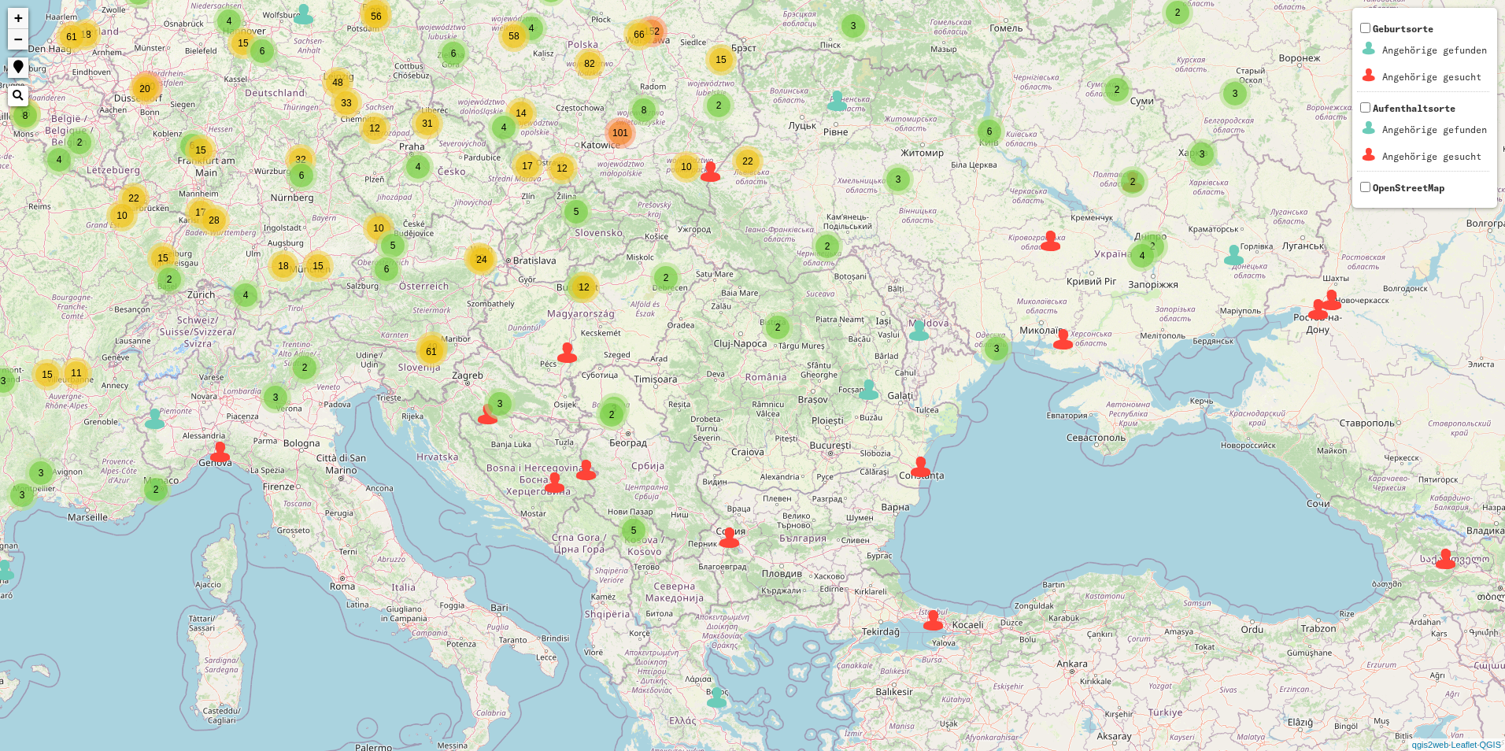
drag, startPoint x: 1300, startPoint y: 379, endPoint x: 1184, endPoint y: 379, distance: 116.5
click at [1184, 379] on div "2 2 3 2 3 5 2 2 7 6 8 4 9 66 4 6 4 6 38 33 4 19 2 4 5 17 15 2 19 12 9 49 18 6 6…" at bounding box center [752, 375] width 1505 height 751
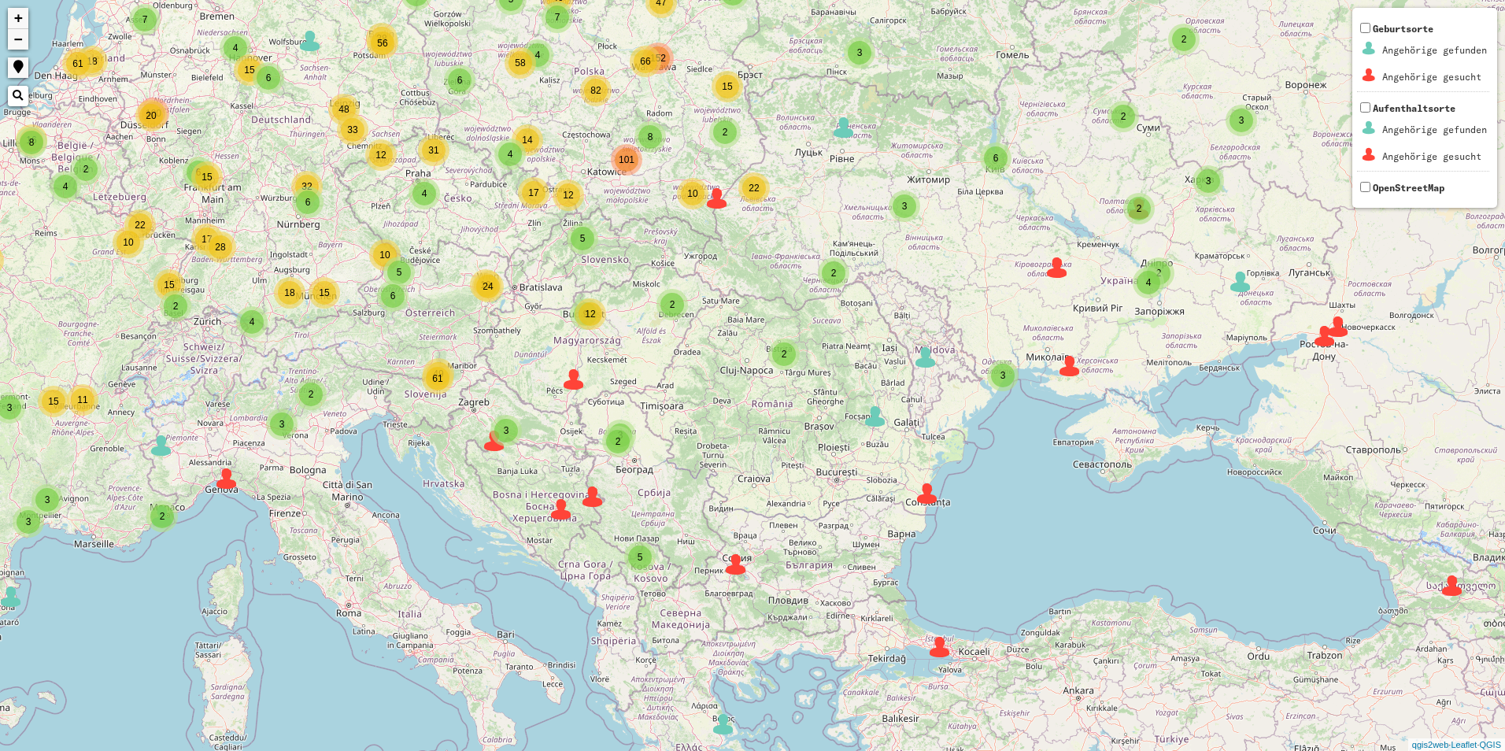
drag, startPoint x: 1182, startPoint y: 424, endPoint x: 1211, endPoint y: 459, distance: 45.3
click at [1205, 454] on div "2 2 3 2 3 5 2 2 7 6 8 4 9 66 4 6 4 6 38 33 4 19 2 4 5 17 15 2 19 12 9 49 18 6 6…" at bounding box center [752, 375] width 1505 height 751
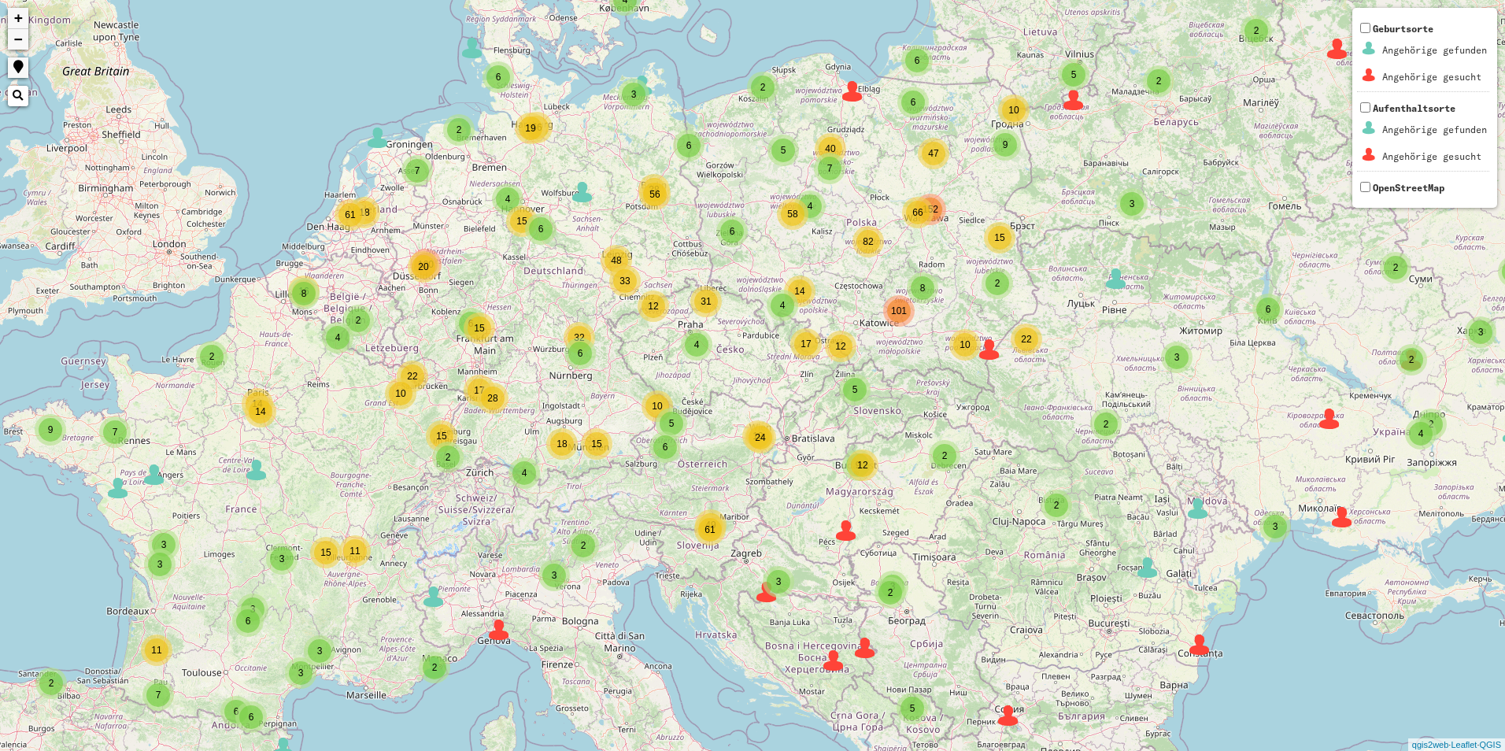
drag, startPoint x: 1028, startPoint y: 404, endPoint x: 1285, endPoint y: 527, distance: 284.5
click at [1285, 527] on div "2 2 3 2 3 5 2 2 7 6 8 4 9 66 4 6 4 6 38 33 4 19 2 4 5 17 15 2 19 12 9 49 18 6 6…" at bounding box center [752, 375] width 1505 height 751
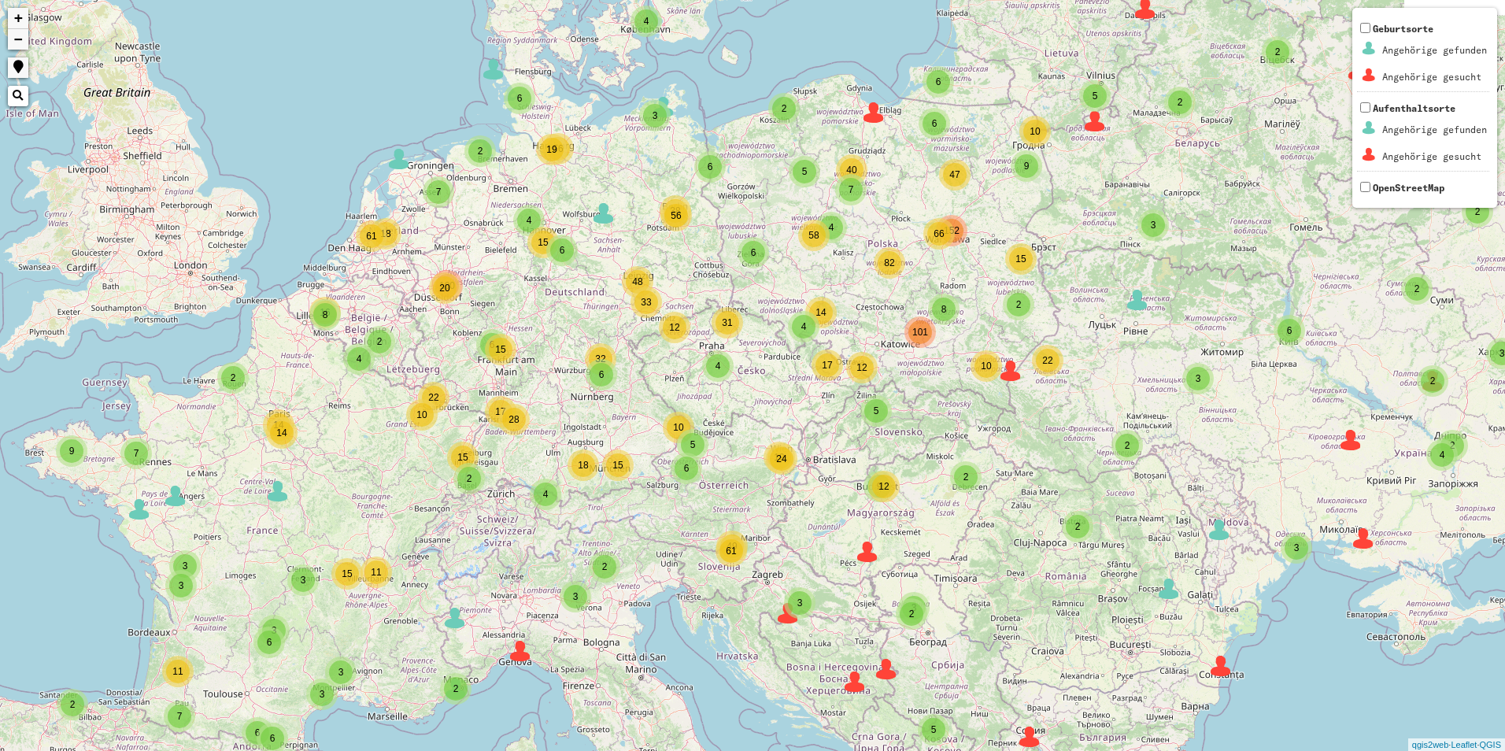
click at [912, 446] on div "2 2 3 2 3 5 2 2 7 6 8 4 9 66 4 6 4 6 38 33 4 19 2 4 5 17 15 2 19 12 9 49 18 6 6…" at bounding box center [752, 375] width 1505 height 751
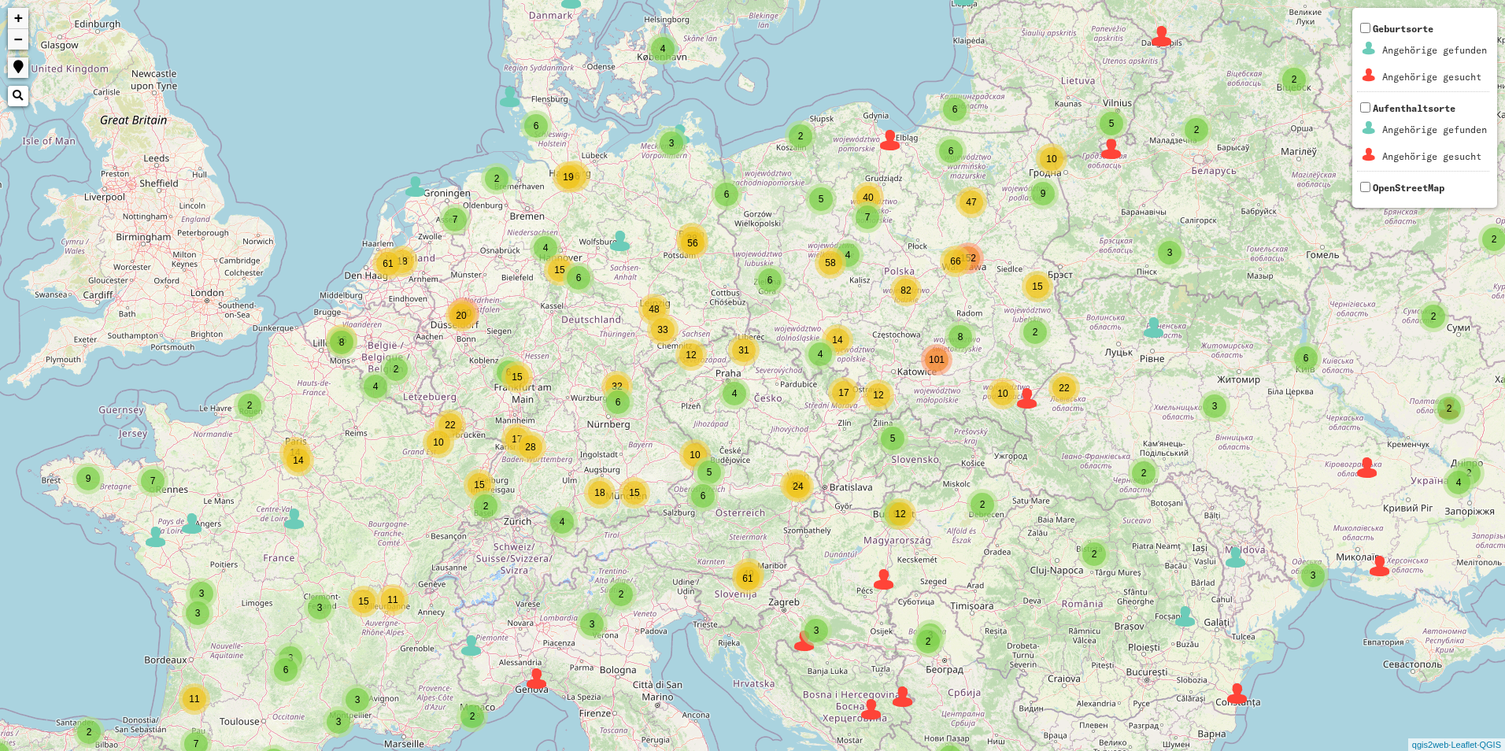
drag, startPoint x: 806, startPoint y: 413, endPoint x: 823, endPoint y: 441, distance: 32.1
click at [823, 441] on div "2 2 3 2 3 5 2 2 7 6 8 4 9 66 4 6 4 6 38 33 4 19 2 4 5 17 15 2 19 12 9 49 18 6 6…" at bounding box center [752, 375] width 1505 height 751
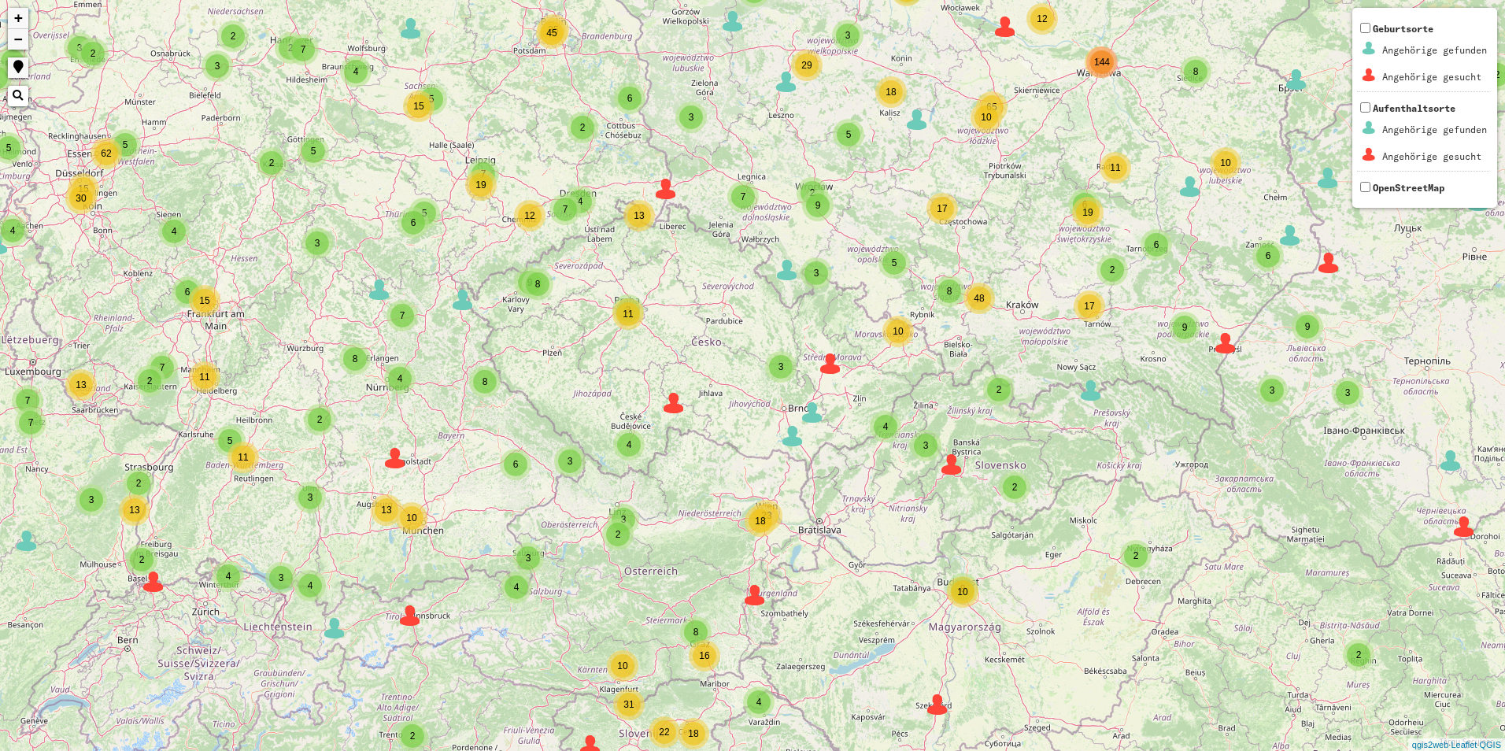
drag, startPoint x: 875, startPoint y: 418, endPoint x: 752, endPoint y: 379, distance: 128.7
click at [752, 379] on div "2 2 2 2 3 6 2 2 2 2 6 3 6 3 10 54 2 3 3 4 2 35 7 5 7 9 5 2 2 18 2 3 3 2 2 3 5 7…" at bounding box center [752, 375] width 1505 height 751
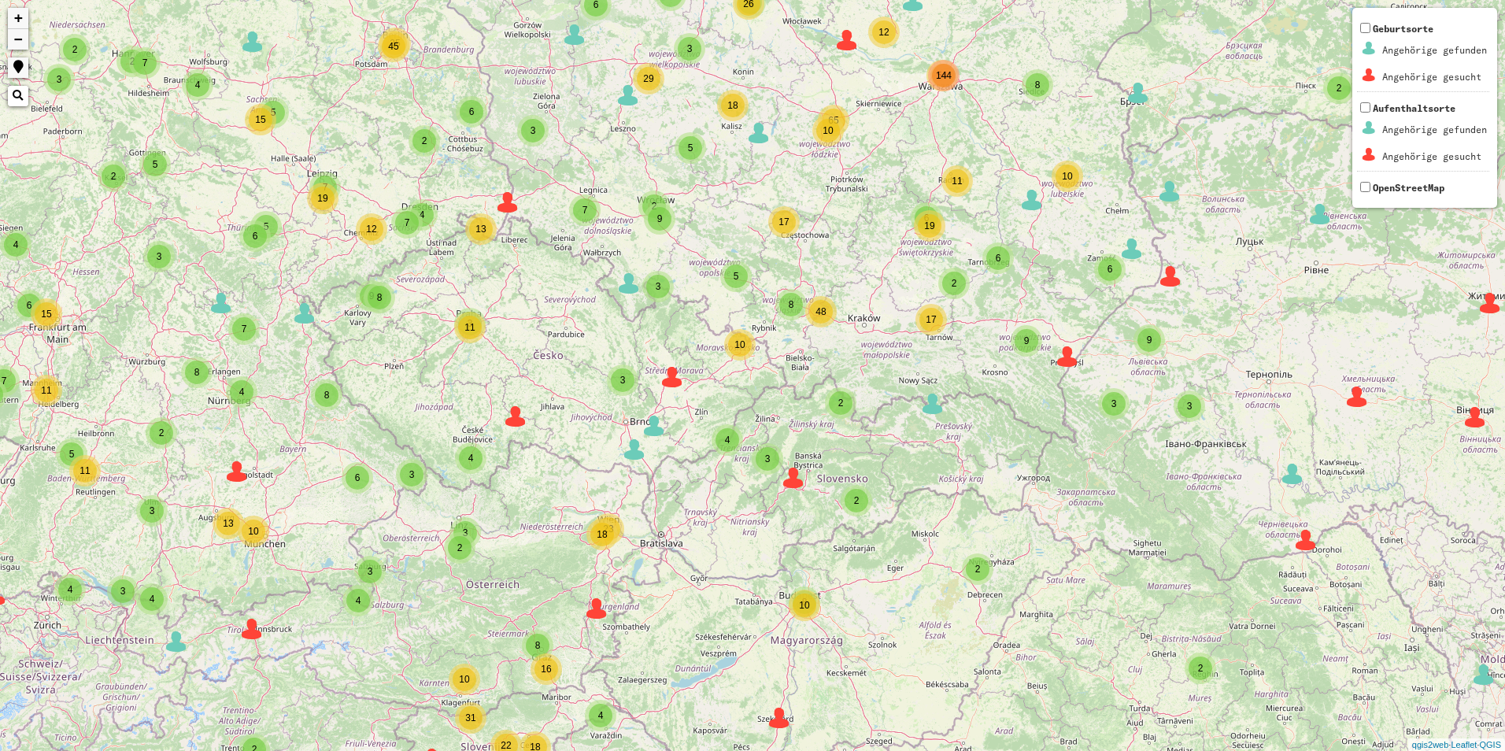
click at [939, 408] on div "2 2 2 2 6 2 2 2 2 6 3 6 3 10 54 2 3 3 4 2 35 7 5 7 9 5 2 2 18 2 3 3 2 2 3 5 7 1…" at bounding box center [752, 375] width 1505 height 751
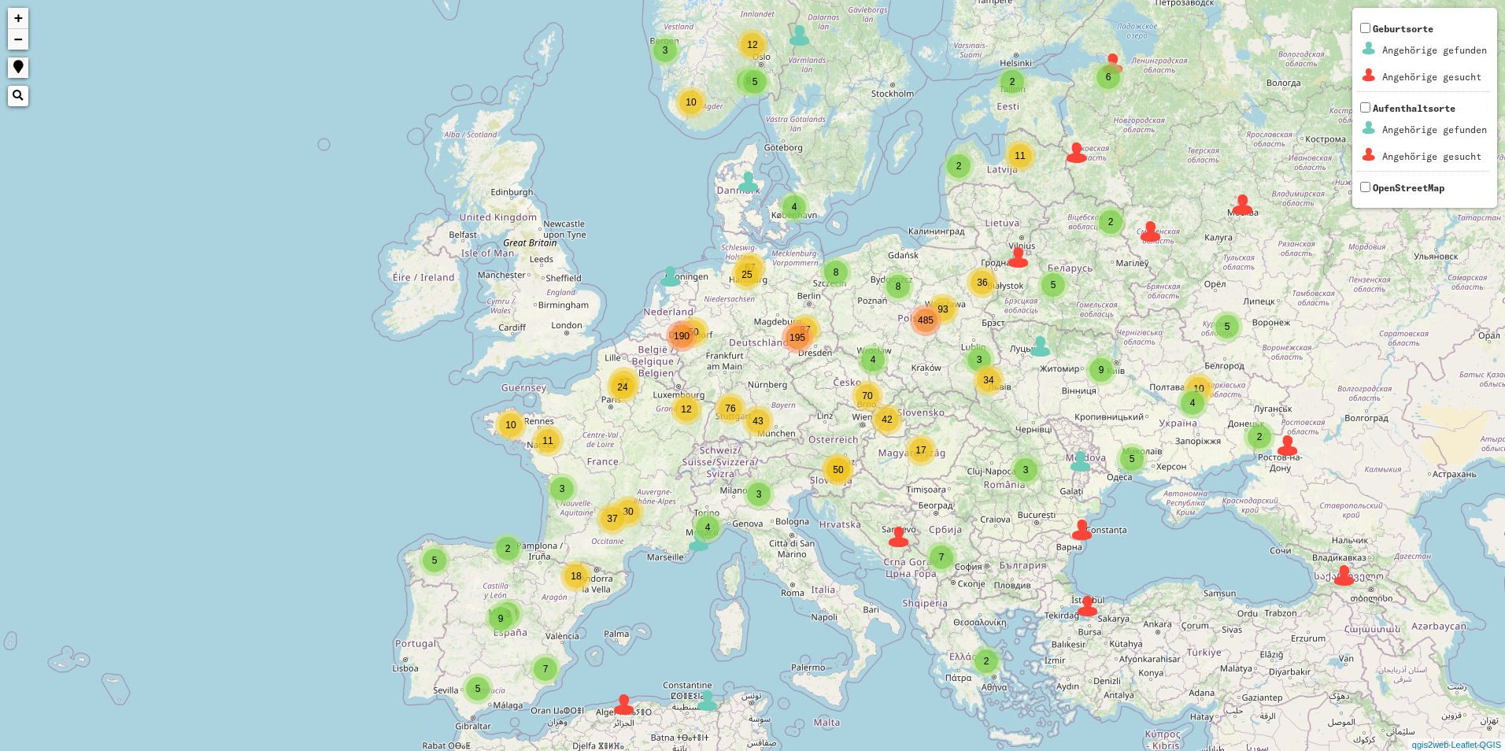
drag, startPoint x: 1131, startPoint y: 412, endPoint x: 1008, endPoint y: 397, distance: 123.7
click at [1008, 397] on div "4 3 3 2 3 8 3 8 93 4 87 25 43 42 50 50 12 11 24 37 2 2 2 2 4 5 12 10 5 5 2 2 2 …" at bounding box center [752, 375] width 1505 height 751
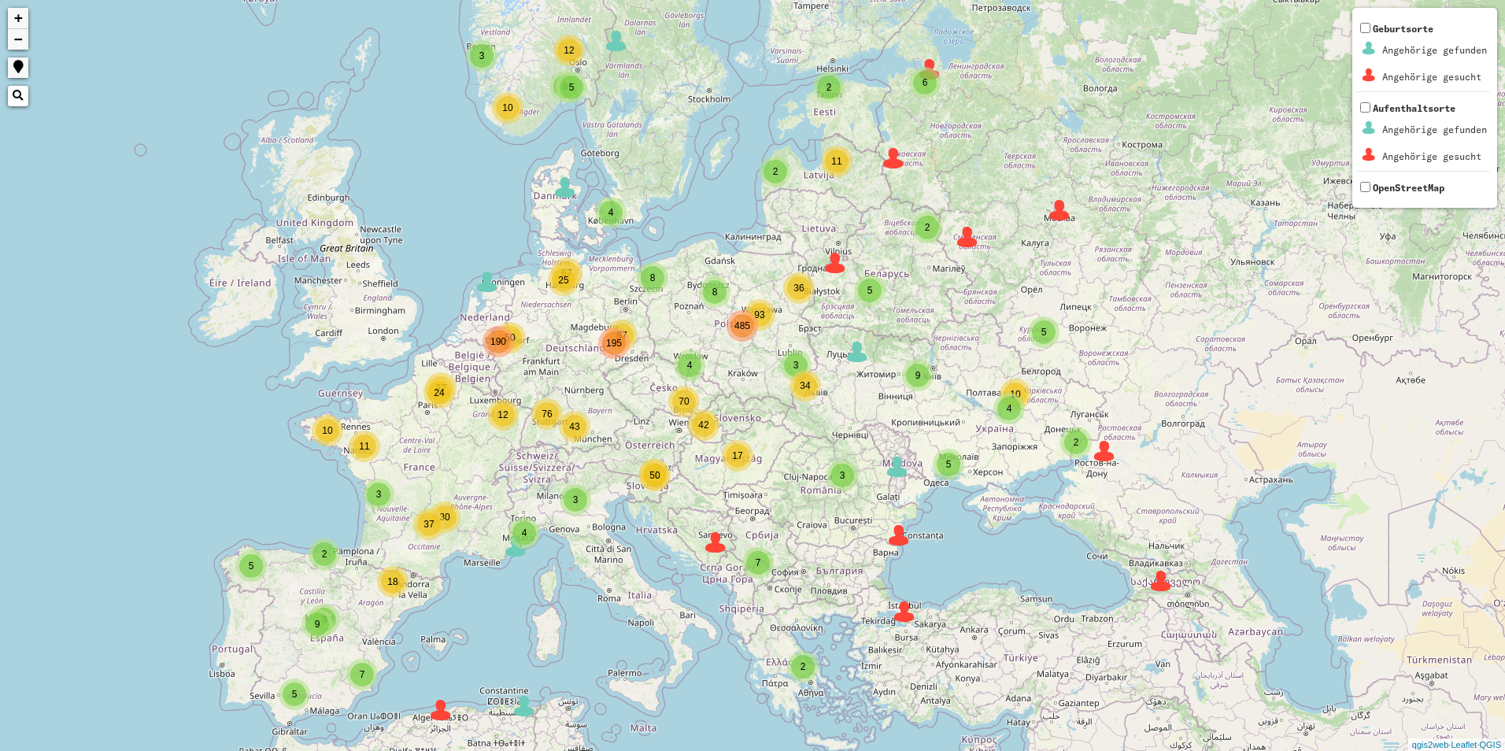
drag, startPoint x: 1163, startPoint y: 405, endPoint x: 967, endPoint y: 411, distance: 195.3
click at [967, 411] on div "4 3 3 2 3 8 3 8 93 4 87 25 43 42 50 50 12 11 24 37 2 2 2 2 4 5 12 10 5 5 2 2 2 …" at bounding box center [752, 375] width 1505 height 751
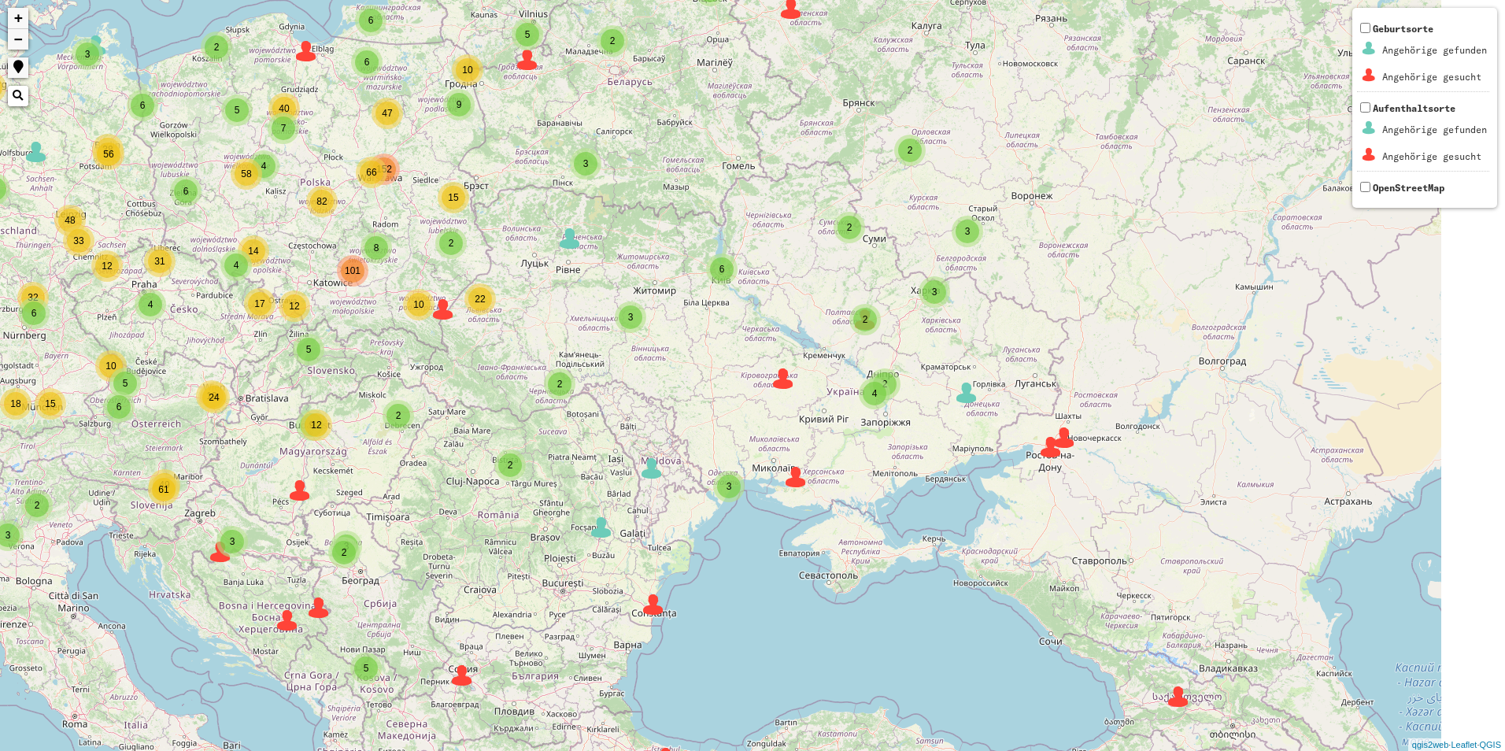
drag, startPoint x: 1133, startPoint y: 478, endPoint x: 1030, endPoint y: 401, distance: 128.8
click at [1052, 426] on img at bounding box center [1064, 438] width 24 height 24
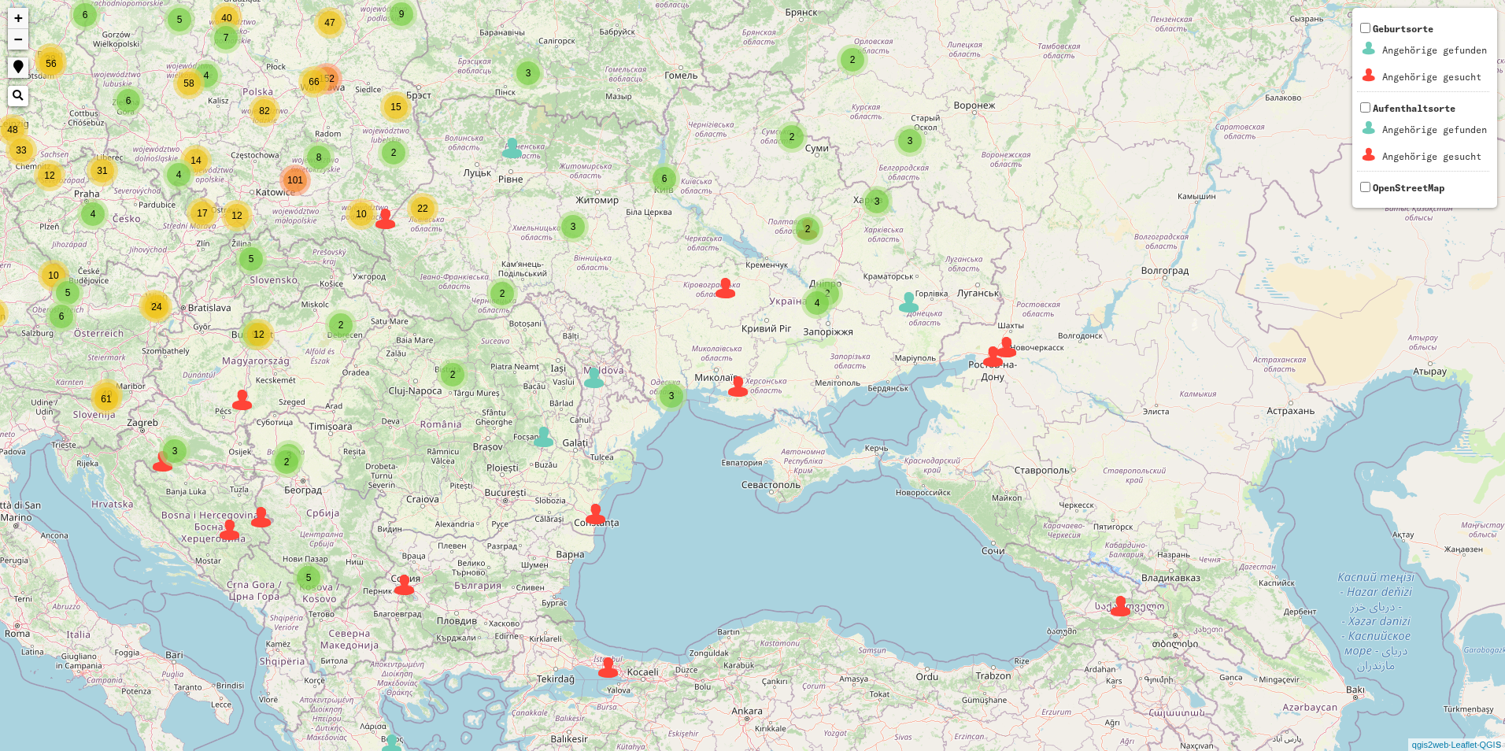
click at [1056, 372] on div "2 2 3 2 3 5 2 2 7 6 8 4 9 66 4 6 4 6 38 33 4 19 2 4 5 17 15 2 19 12 9 49 18 6 6…" at bounding box center [752, 375] width 1505 height 751
drag, startPoint x: 1083, startPoint y: 423, endPoint x: 849, endPoint y: 272, distance: 279.0
click at [851, 272] on div "2 2 3 2 3 5 2 2 7 6 8 4 9 66 4 6 4 6 38 33 4 19 2 4 5 17 15 2 19 12 9 49 18 6 6…" at bounding box center [752, 375] width 1505 height 751
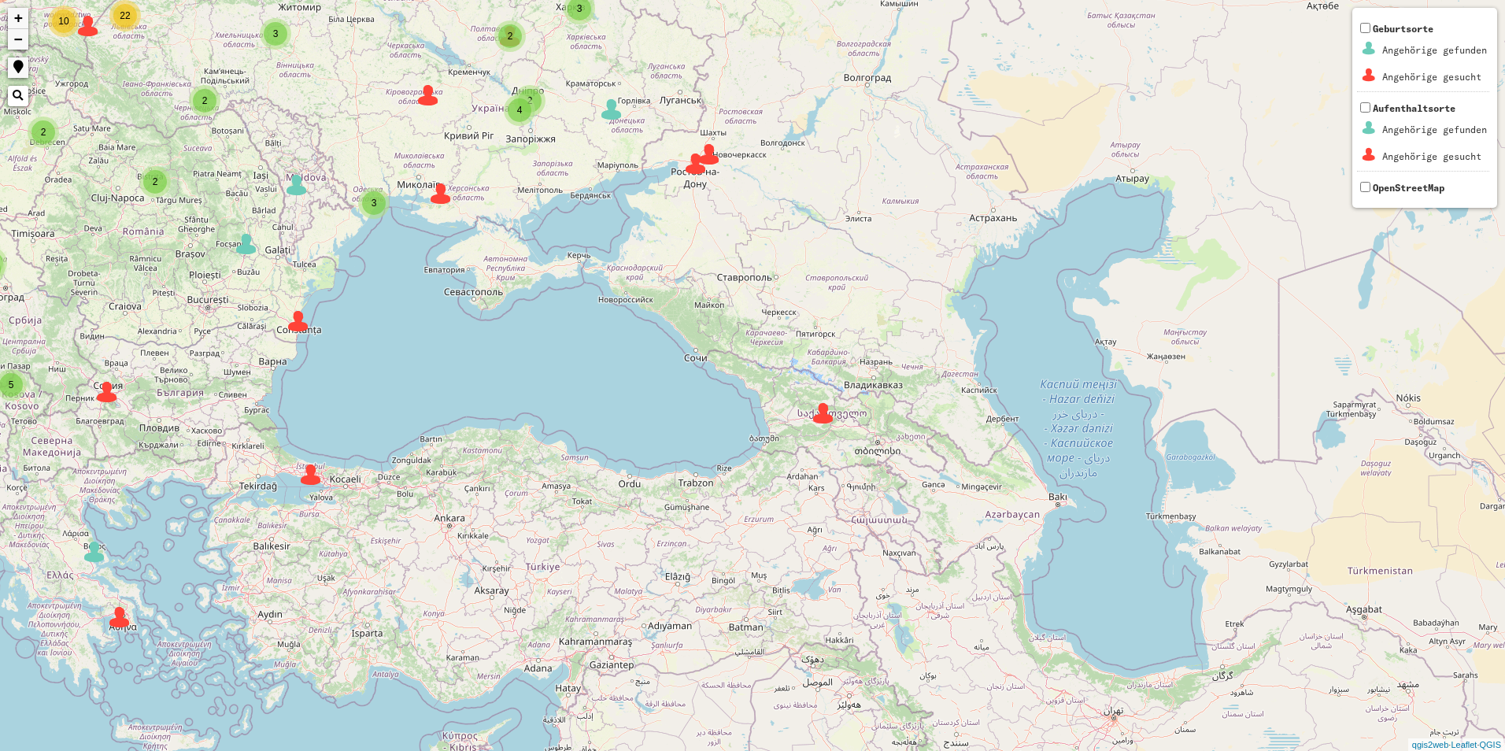
drag, startPoint x: 847, startPoint y: 372, endPoint x: 841, endPoint y: 366, distance: 8.4
click at [841, 366] on div "2 2 3 2 3 5 2 2 7 6 8 4 9 66 4 6 4 6 38 33 4 19 2 4 5 17 15 2 19 12 9 49 18 6 6…" at bounding box center [752, 375] width 1505 height 751
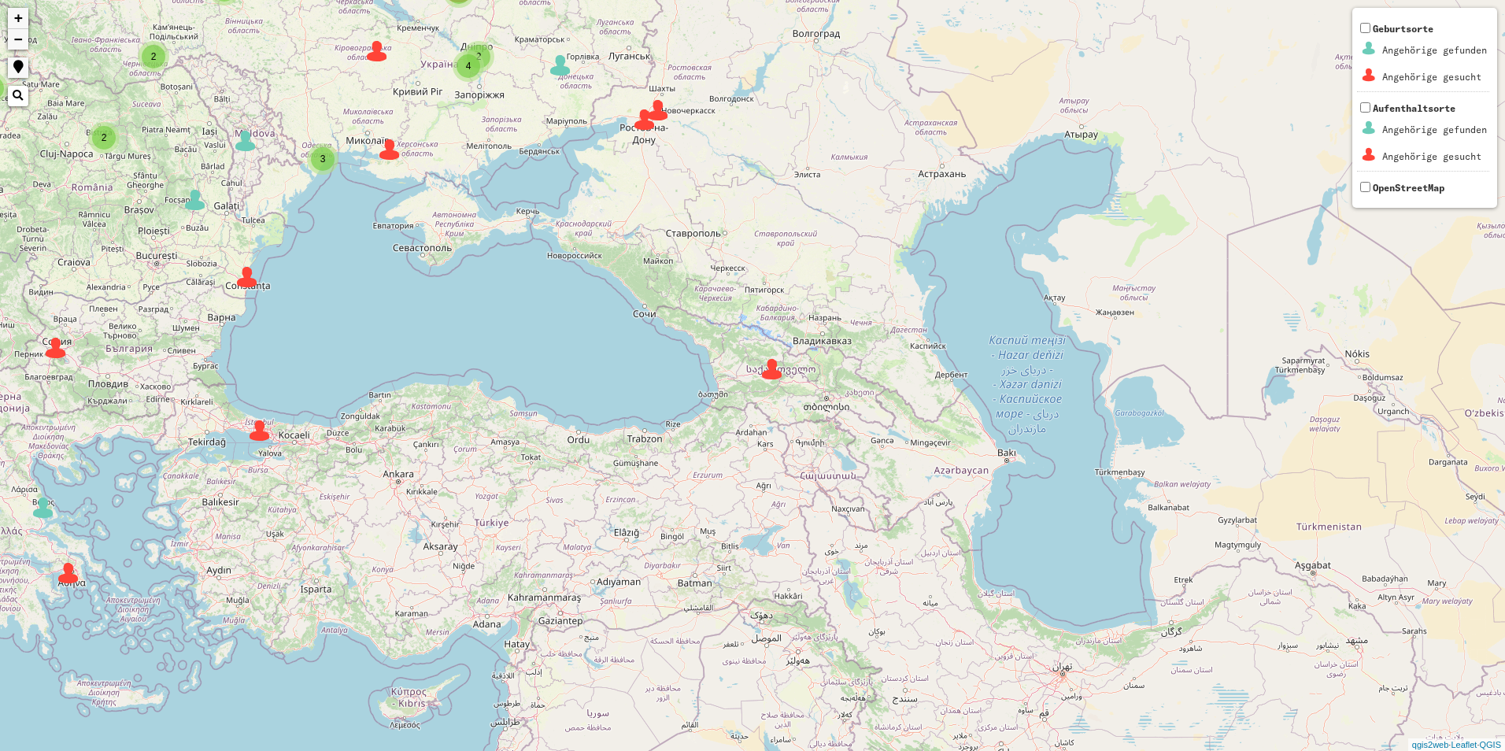
click at [773, 385] on div "2 2 3 2 3 5 2 2 7 6 8 4 9 66 4 6 4 6 38 33 4 19 2 4 5 17 15 2 19 12 9 49 18 6 6…" at bounding box center [752, 375] width 1505 height 751
click at [860, 409] on div "2 2 3 2 3 5 2 2 7 6 8 4 9 66 4 6 4 6 38 33 4 19 2 4 5 17 15 2 19 12 9 49 18 6 6…" at bounding box center [752, 375] width 1505 height 751
click at [784, 375] on div "2 2 3 2 3 5 2 2 7 6 8 4 9 66 4 6 4 6 38 33 4 19 2 4 5 17 15 2 19 12 9 49 18 6 6…" at bounding box center [752, 375] width 1505 height 751
click at [776, 375] on img at bounding box center [772, 369] width 24 height 24
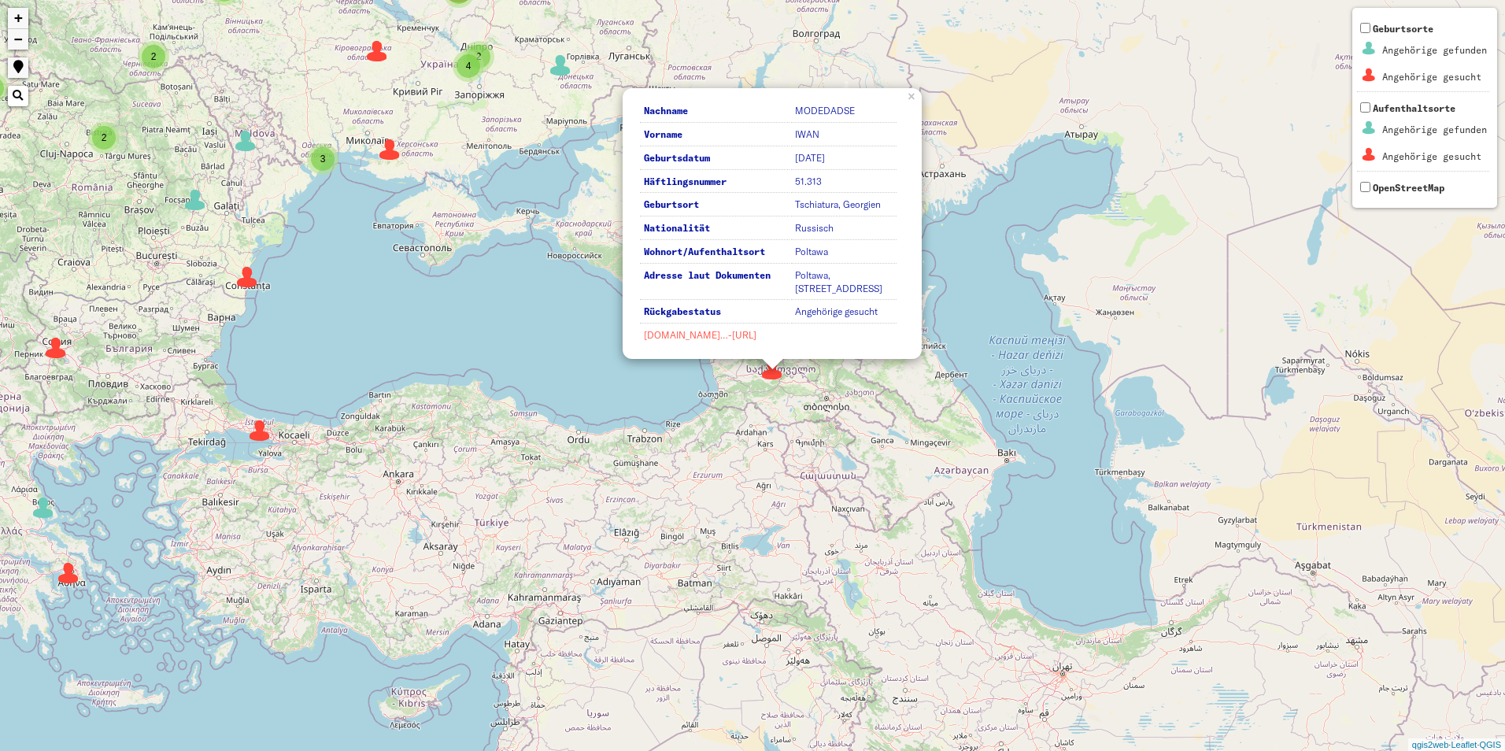
click at [720, 336] on link "[DOMAIN_NAME]…-[URL]" at bounding box center [700, 335] width 113 height 12
click at [452, 687] on div "2 2 3 2 3 5 2 2 7 6 8 4 9 66 4 6 4 6 38 33 4 19 2 4 5 17 15 2 19 12 9 49 18 6 6…" at bounding box center [752, 375] width 1505 height 751
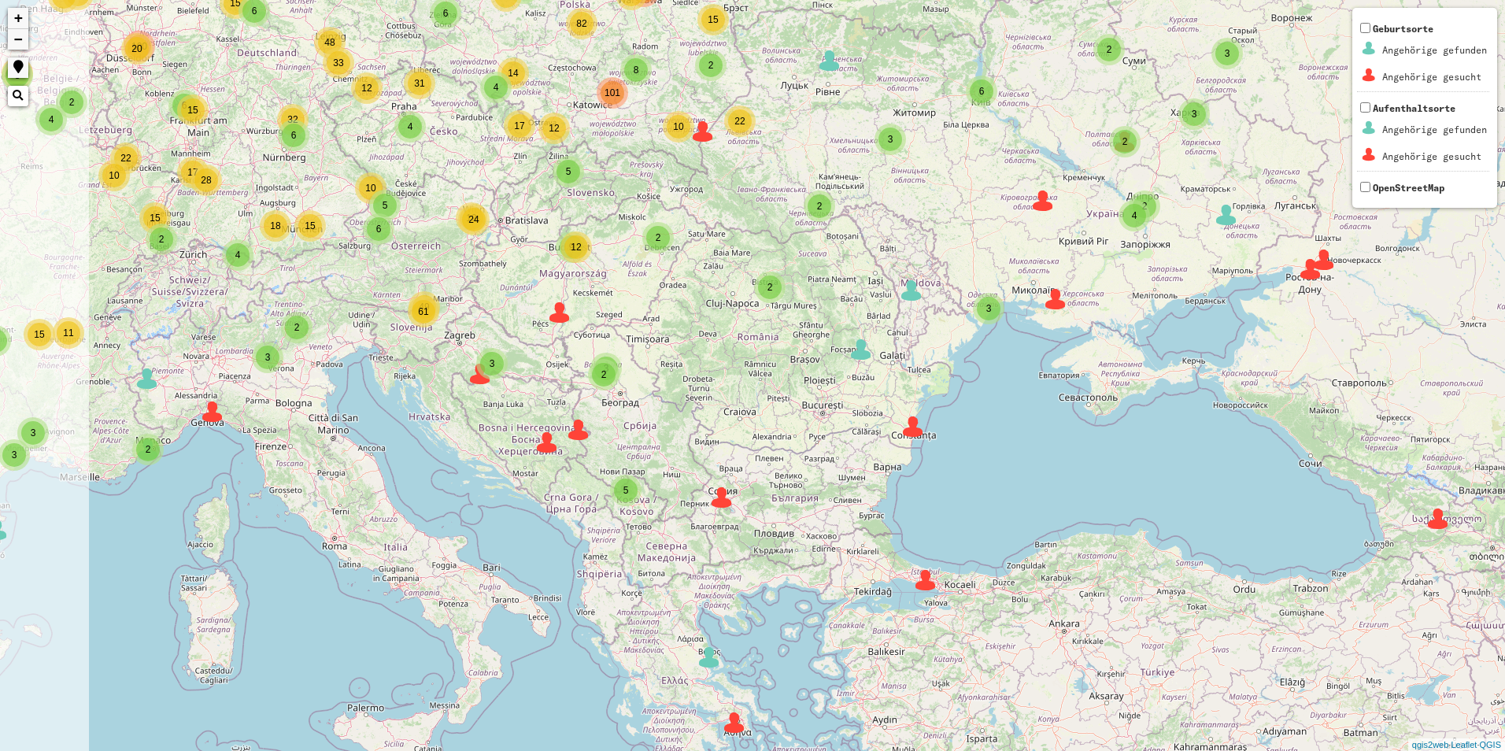
drag, startPoint x: 457, startPoint y: 510, endPoint x: 1100, endPoint y: 648, distance: 657.7
click at [1100, 648] on div "2 2 3 2 3 5 2 2 7 6 8 4 9 66 4 6 4 6 38 33 4 19 2 4 5 17 15 2 19 12 9 49 18 6 6…" at bounding box center [752, 375] width 1505 height 751
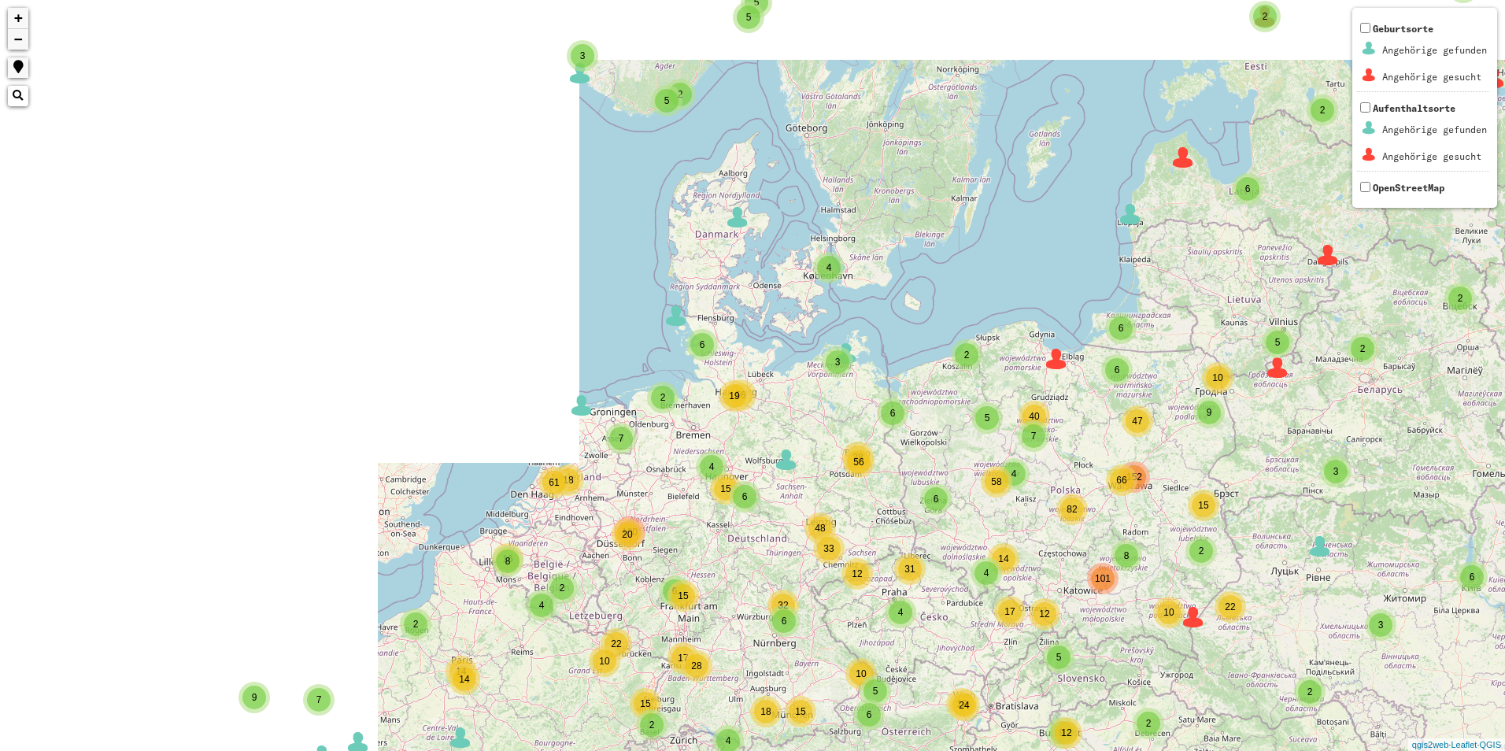
drag, startPoint x: 845, startPoint y: 304, endPoint x: 1380, endPoint y: 791, distance: 723.8
click at [1380, 750] on html "2 2 3 2 3 5 2 2 7 6 8 4 9 66 4 6 4 6 38 33 4 19 2 4 5 17 15 2 19 12 9 49 18 6 6…" at bounding box center [752, 375] width 1505 height 751
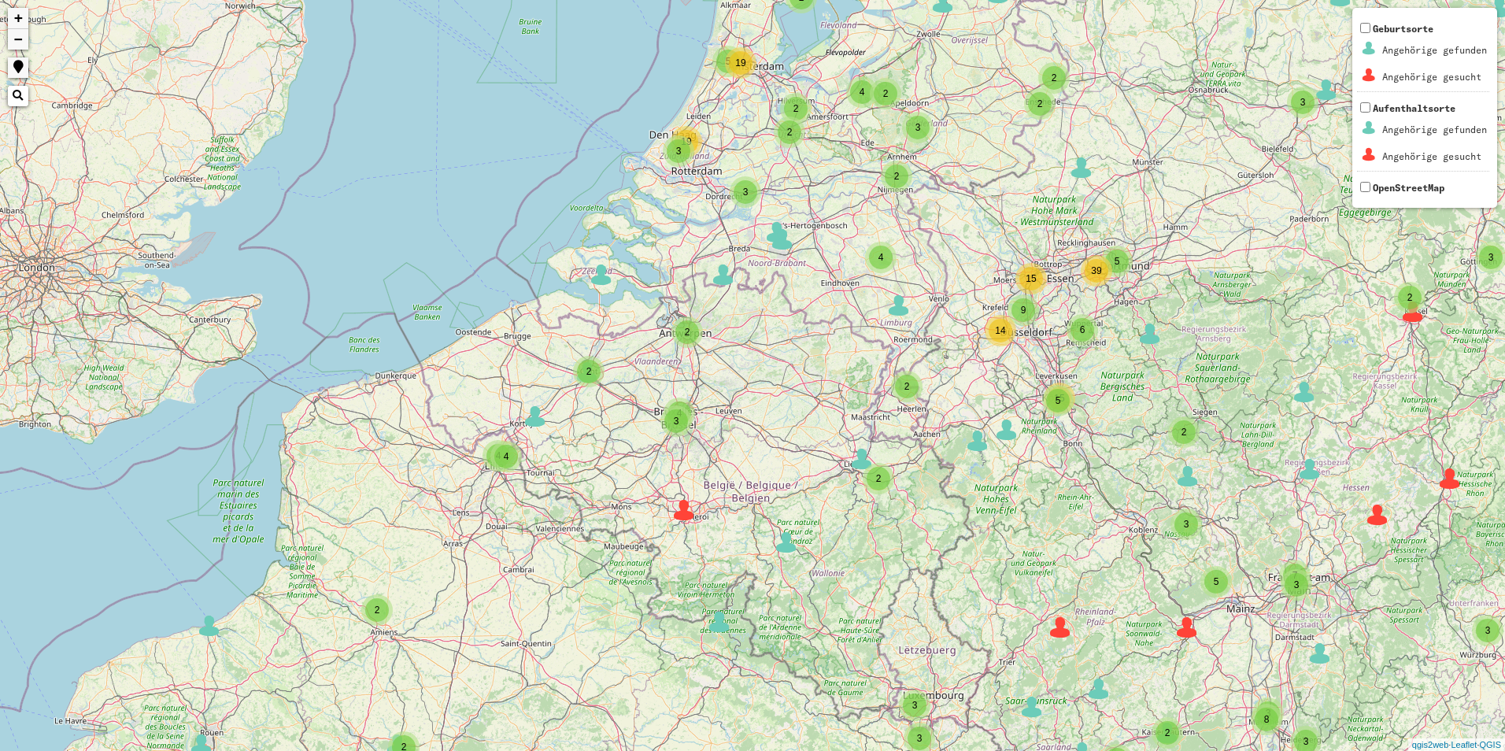
click at [613, 370] on div "3 2 2 3 10 2 3 3 35 6 5 2 4 2 5 4 2 17 2 2 2 3 3 2 3 2 8 2 2 4 13 6 8 3 6 6 2 7…" at bounding box center [752, 375] width 1505 height 751
click at [588, 374] on span "2" at bounding box center [589, 371] width 6 height 11
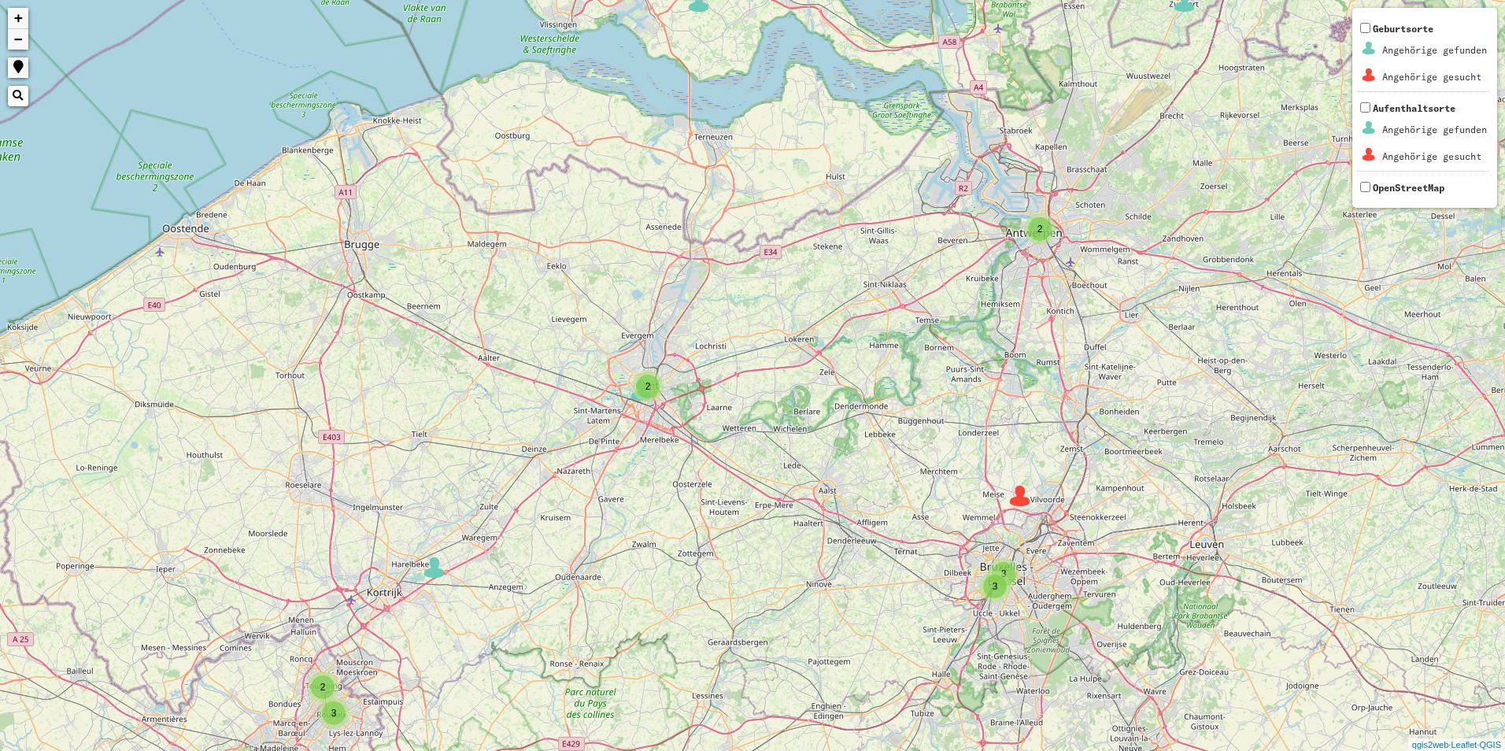
drag, startPoint x: 1139, startPoint y: 616, endPoint x: 1052, endPoint y: 556, distance: 105.9
click at [1052, 556] on div "2 2 4 4 2 2 2 3 2 2 2 2 2 3 3 2 2 2 2 2 4 3 8 5 2 5 5 2 6 4 2 4 3 4 6 6 3 8 4 3…" at bounding box center [752, 375] width 1505 height 751
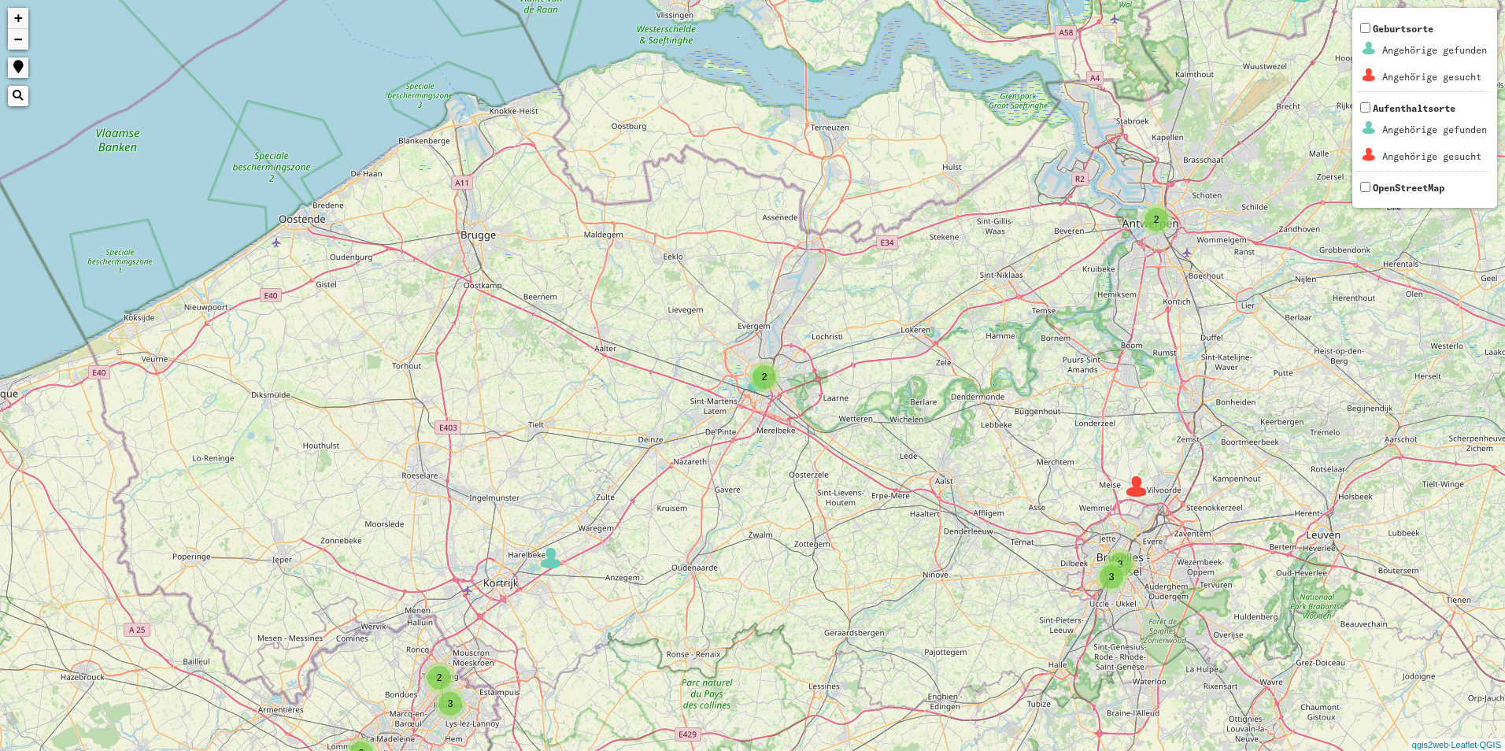
drag, startPoint x: 474, startPoint y: 435, endPoint x: 615, endPoint y: 443, distance: 141.2
click at [615, 443] on div "2 2 4 4 2 2 2 3 2 2 2 2 2 3 3 2 2 2 2 4 3 8 2 5 5 2 6 4 2 4 3 4 6 6 3 8 4 3 5 9…" at bounding box center [752, 375] width 1505 height 751
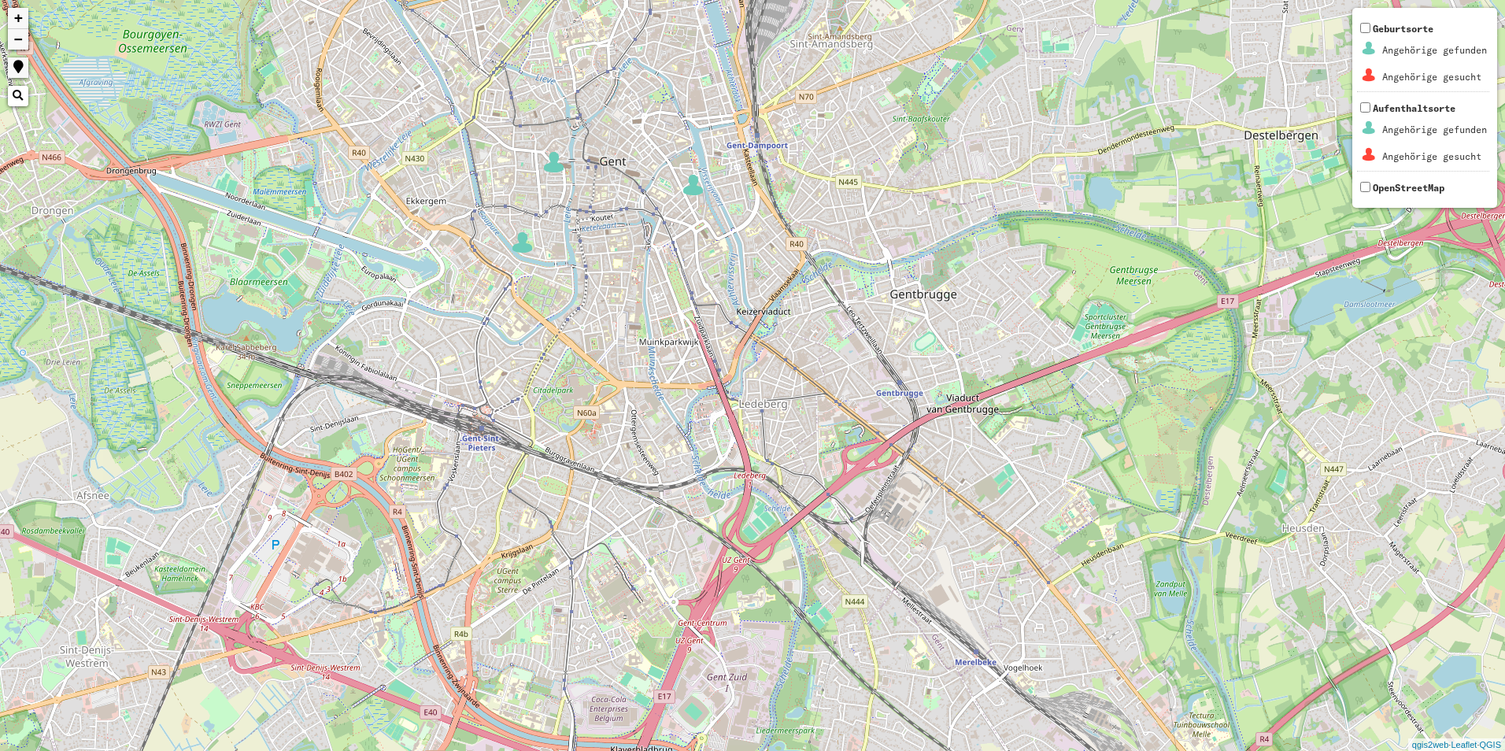
drag, startPoint x: 764, startPoint y: 385, endPoint x: 760, endPoint y: 466, distance: 81.1
click at [760, 466] on div "+ − Nothing found. Geburtsorte Angehörige gefunden Angehörige gesucht Aufenthal…" at bounding box center [752, 375] width 1505 height 751
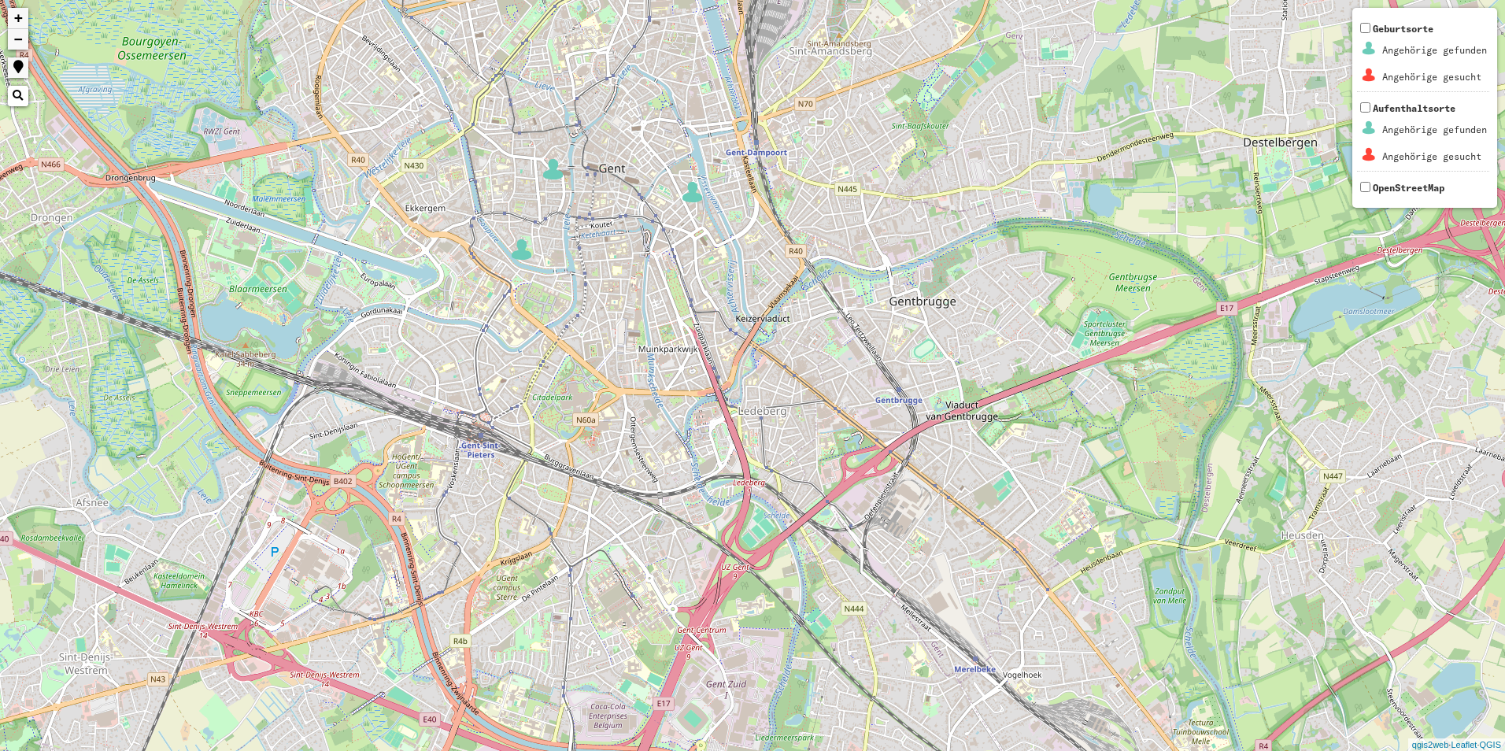
click at [690, 200] on img at bounding box center [693, 192] width 24 height 24
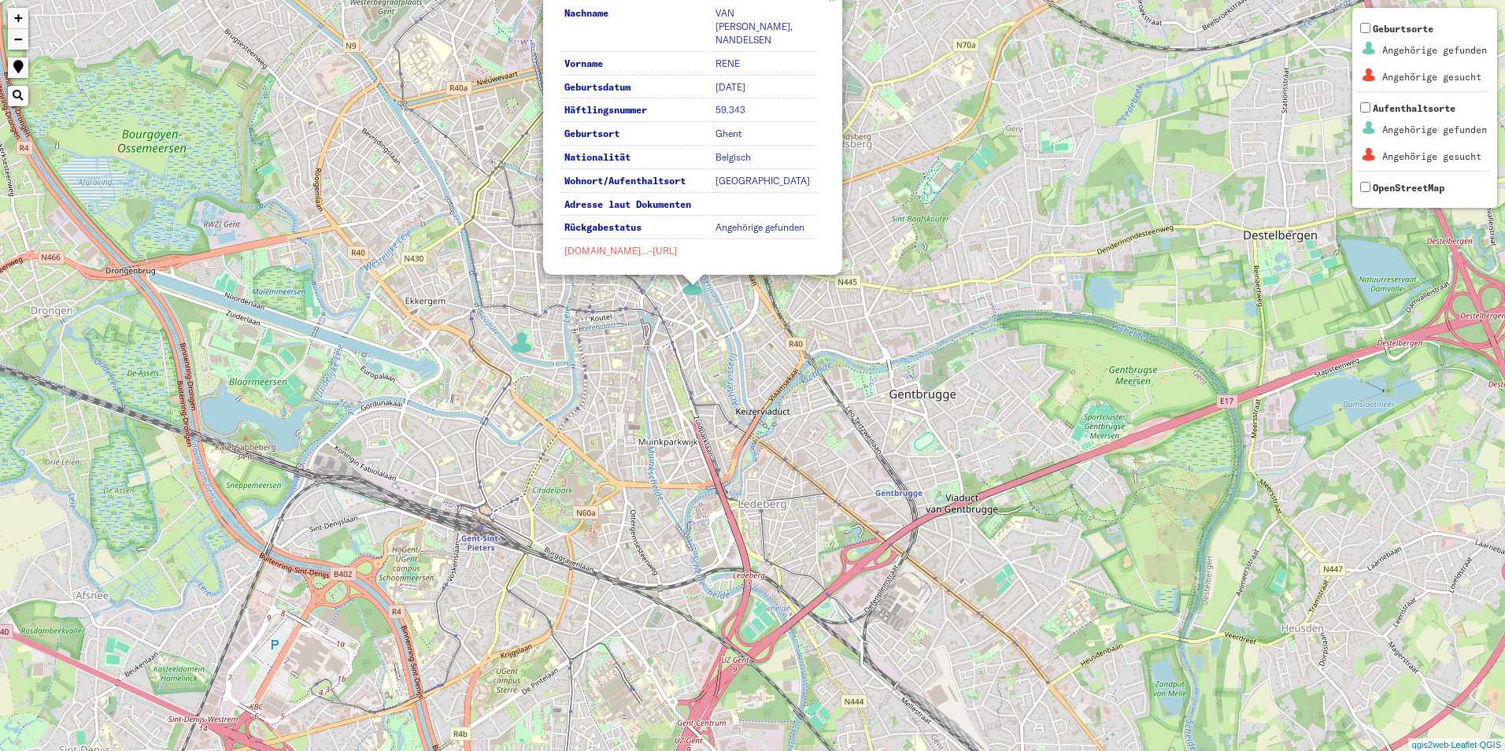
click at [636, 246] on link "[DOMAIN_NAME]…-[URL]" at bounding box center [620, 251] width 113 height 12
